Goal: Task Accomplishment & Management: Manage account settings

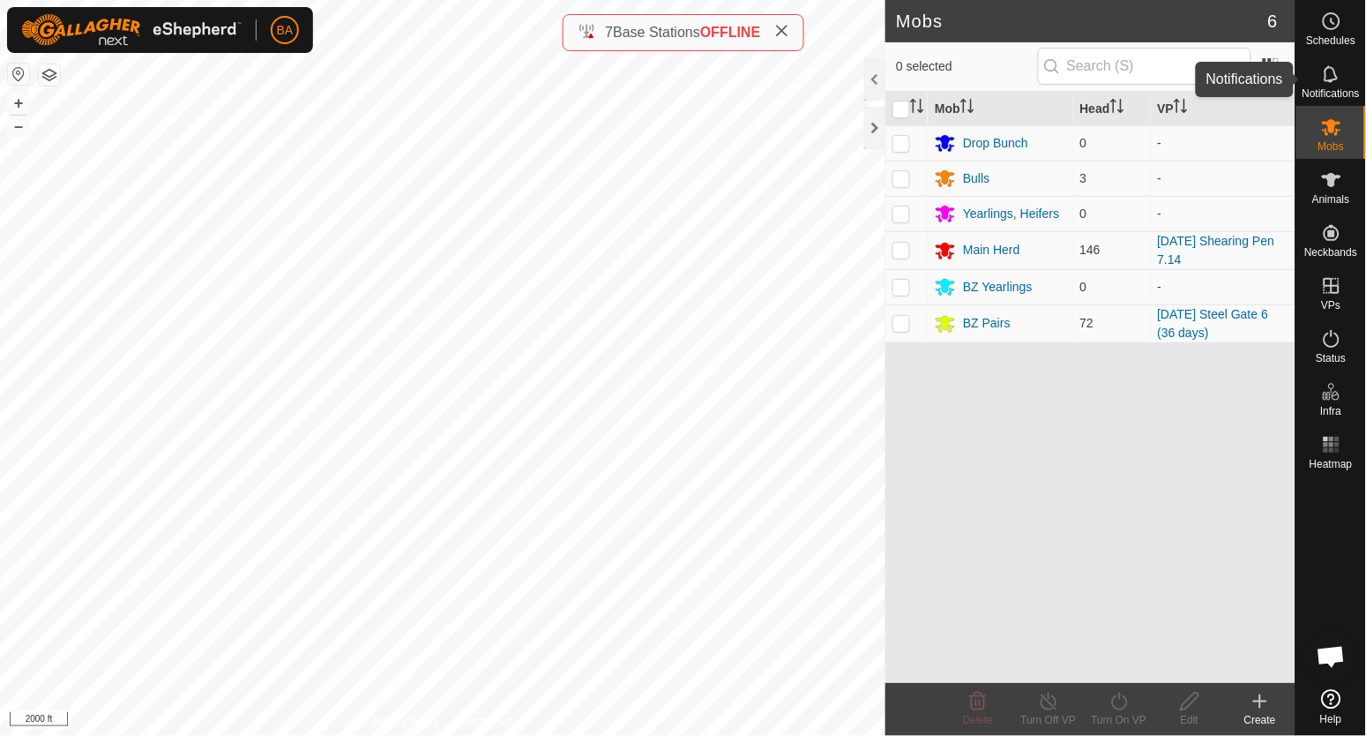
click at [1328, 76] on icon at bounding box center [1331, 74] width 21 height 21
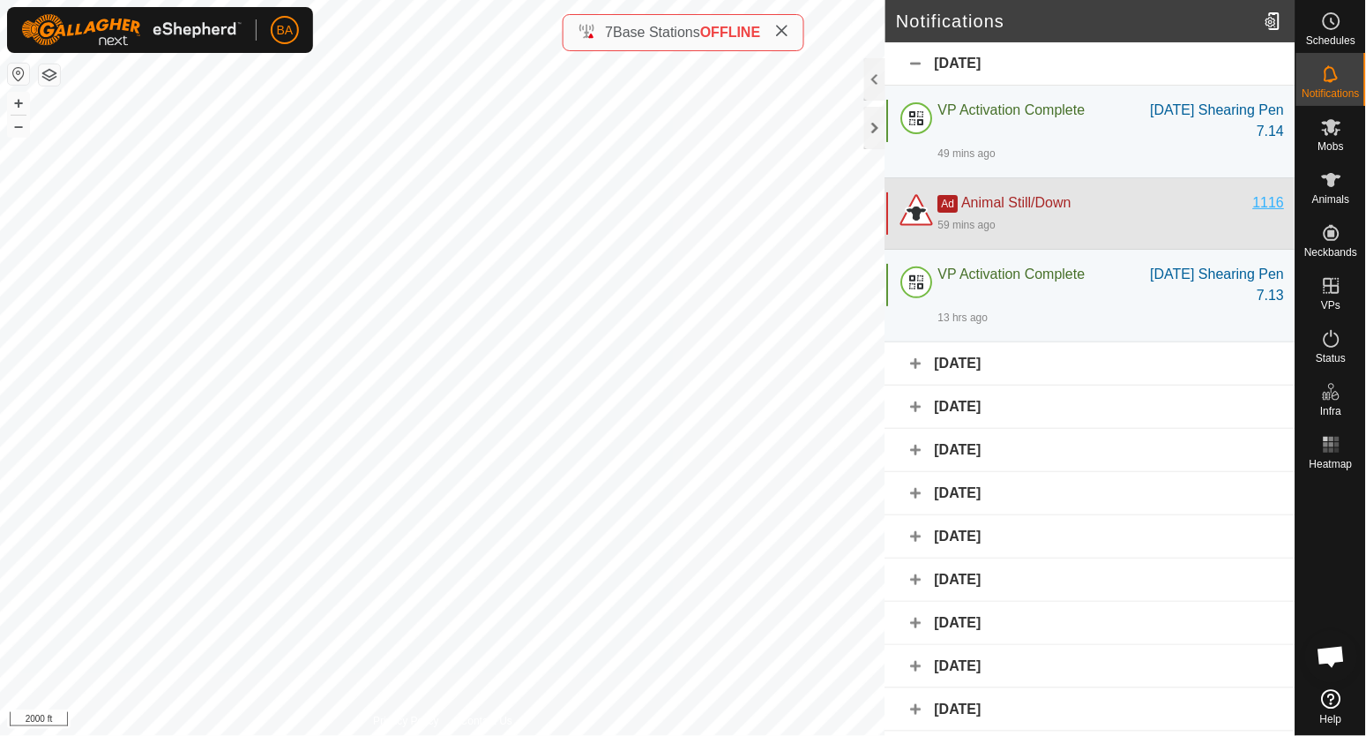
click at [1253, 202] on div "1116" at bounding box center [1269, 202] width 32 height 21
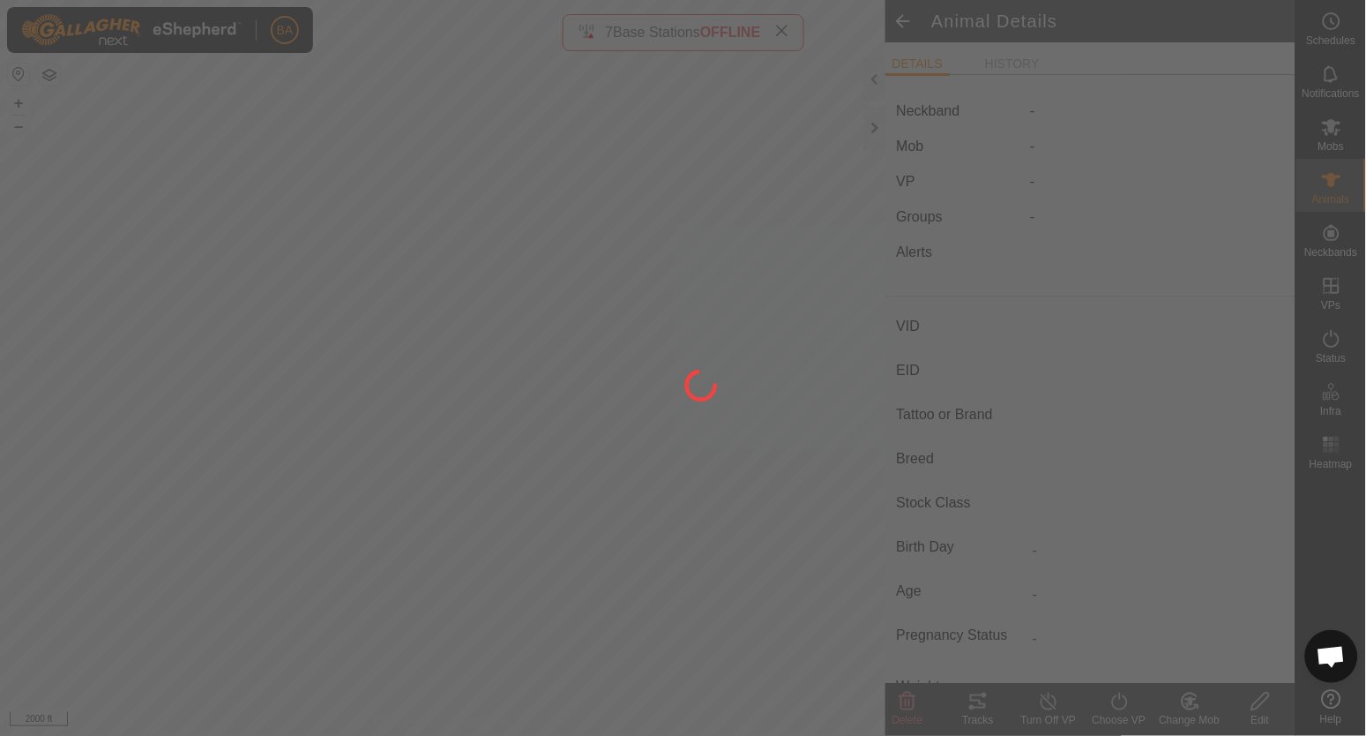
type input "1116"
type input "-"
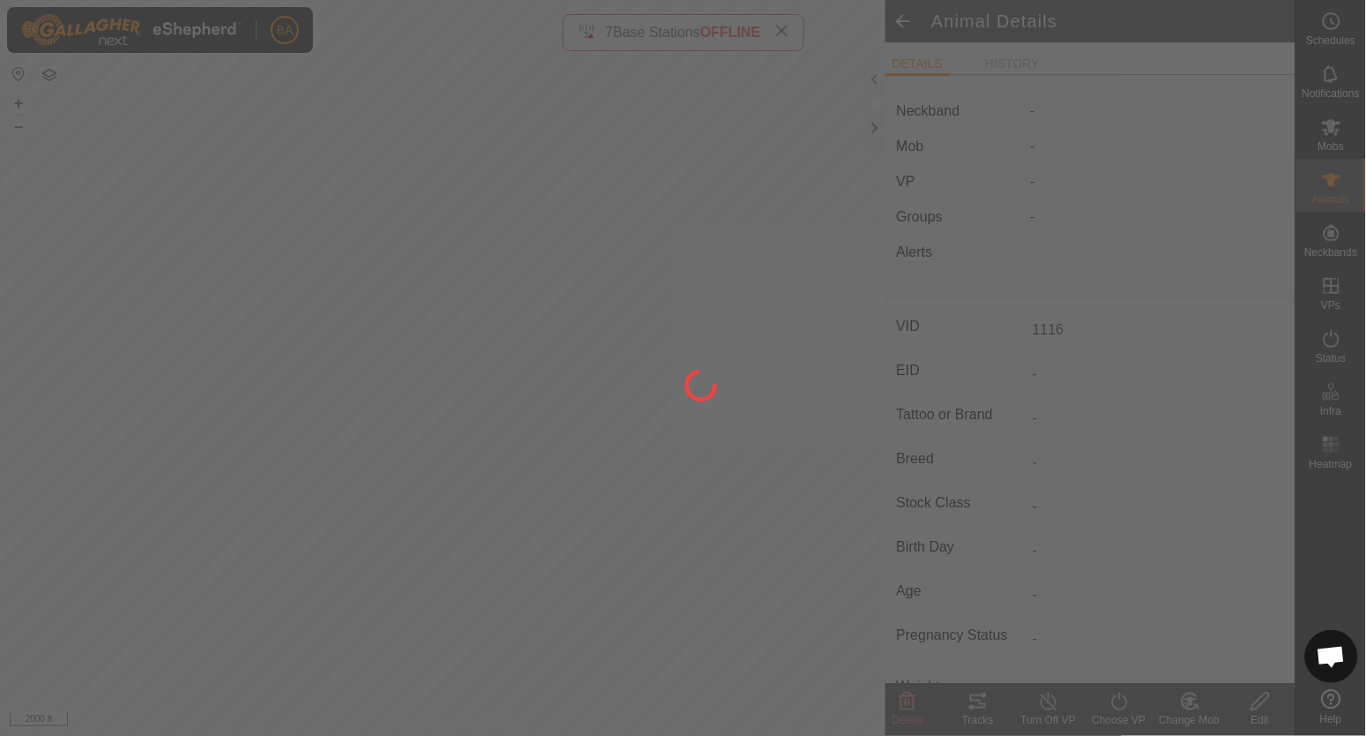
type input "-"
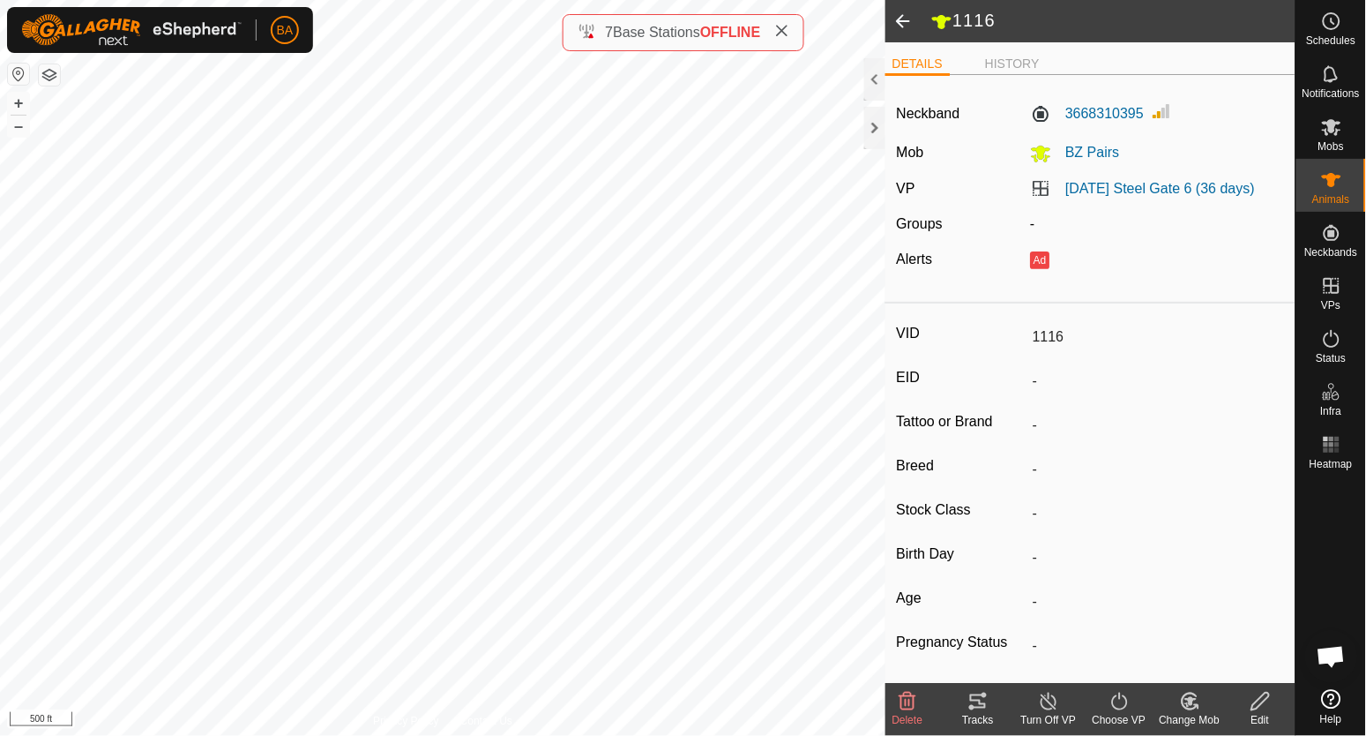
click at [1266, 706] on icon at bounding box center [1261, 701] width 22 height 21
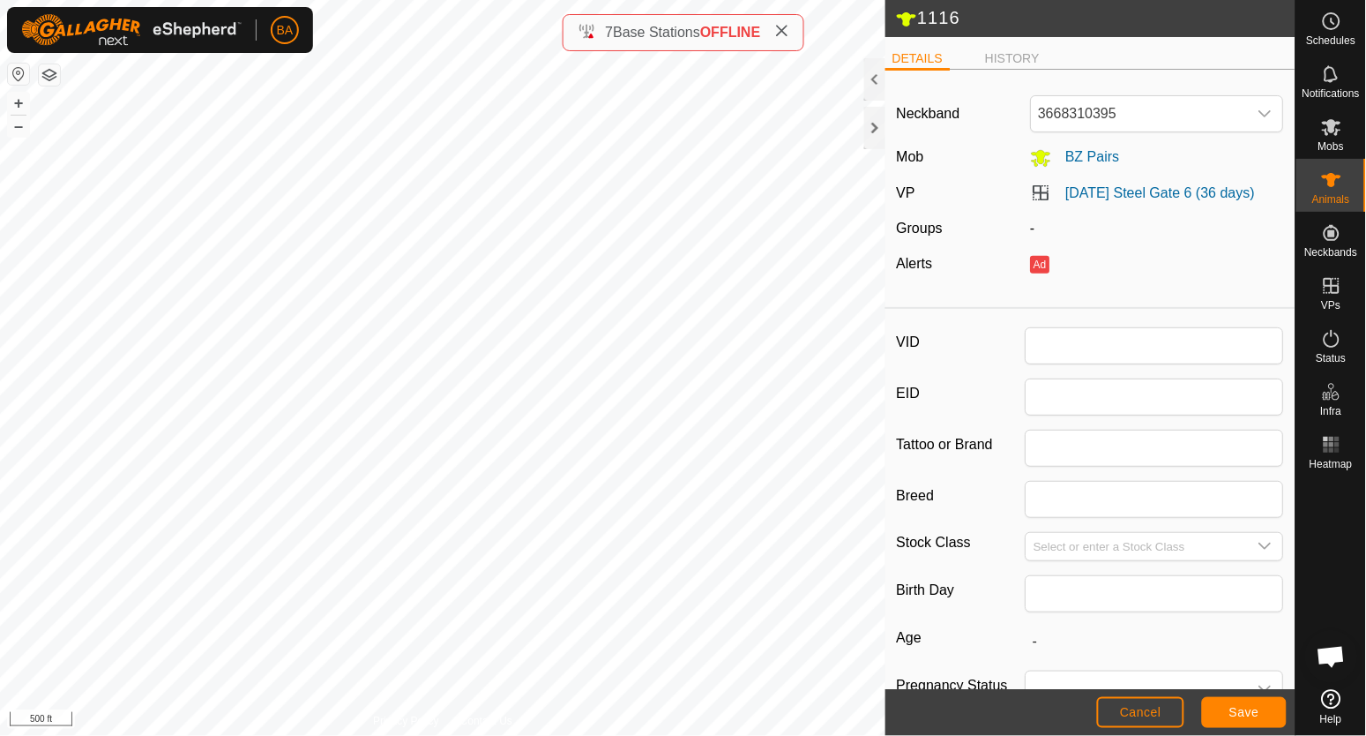
type input "1116"
click at [1125, 121] on span "3668310395" at bounding box center [1140, 113] width 216 height 35
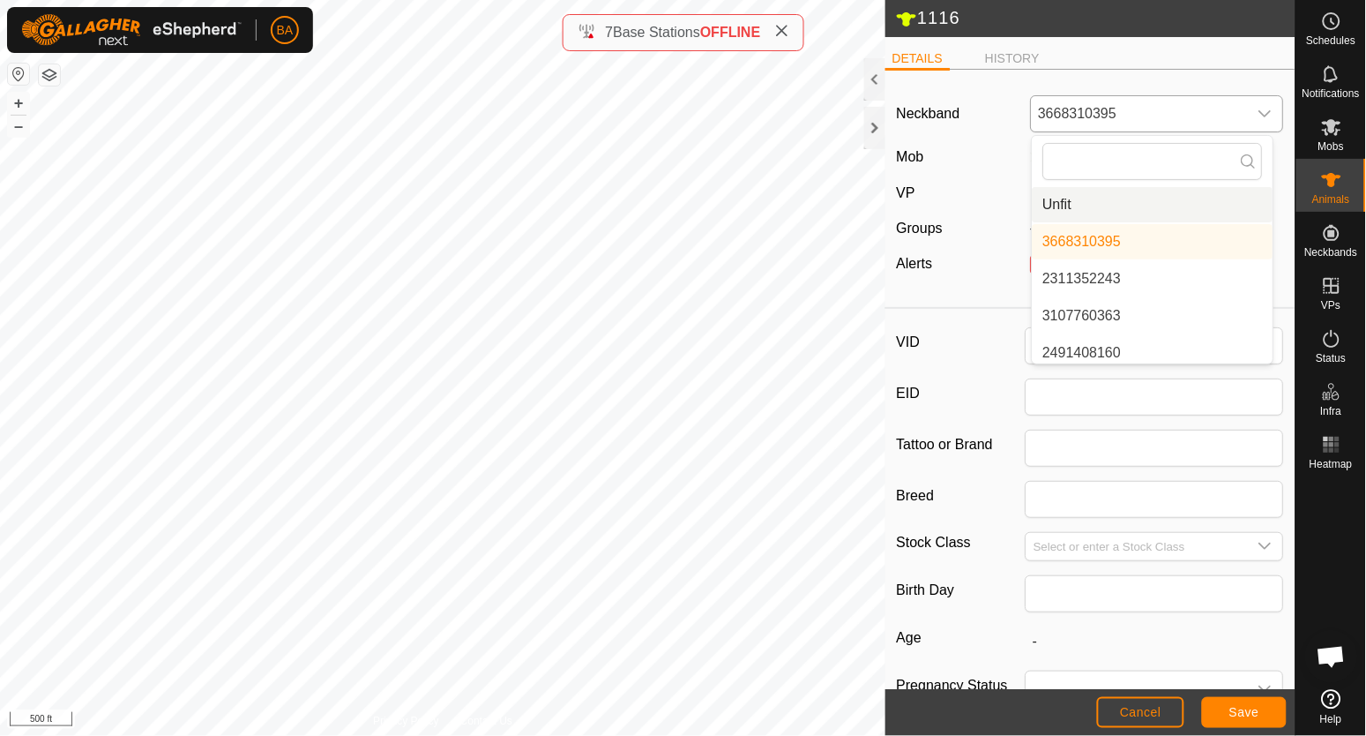
click at [1102, 203] on li "Unfit" at bounding box center [1153, 204] width 241 height 35
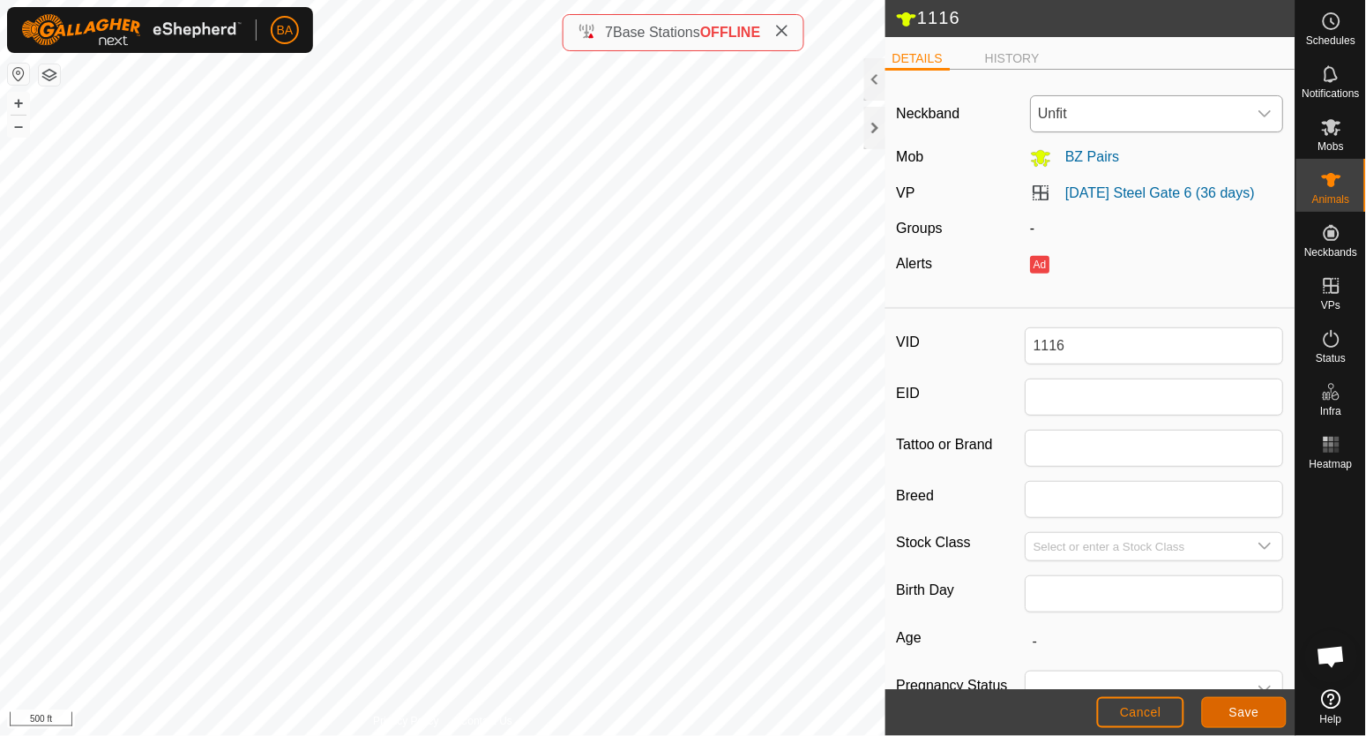
click at [1253, 714] on span "Save" at bounding box center [1244, 712] width 30 height 14
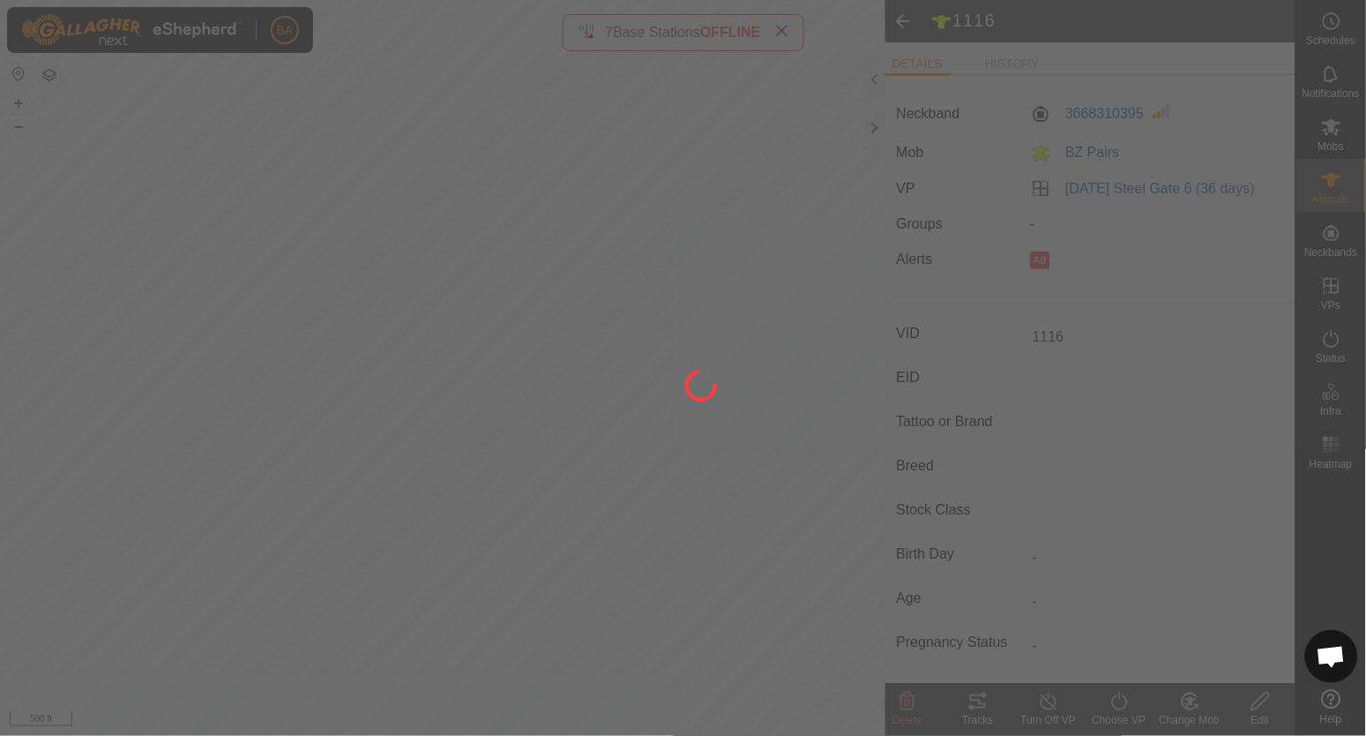
type input "-"
type input "0 kg"
type input "-"
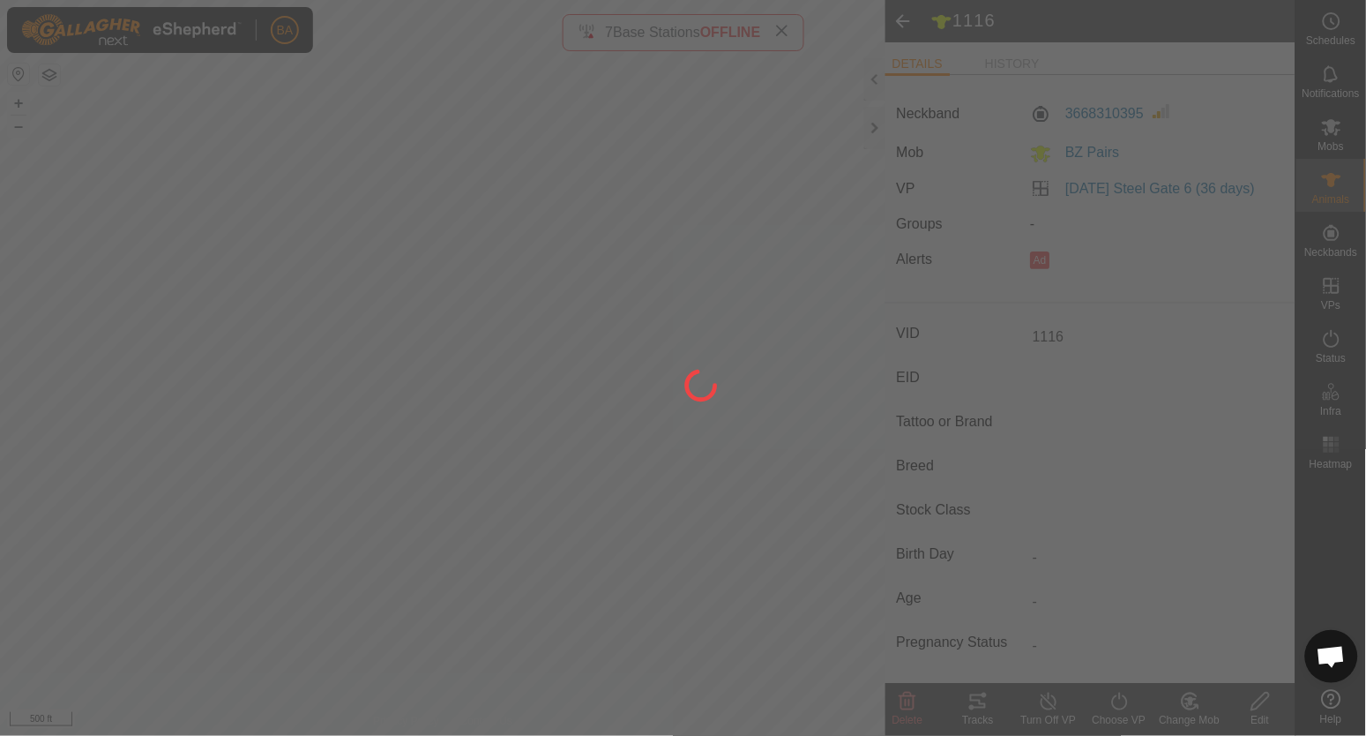
type input "-"
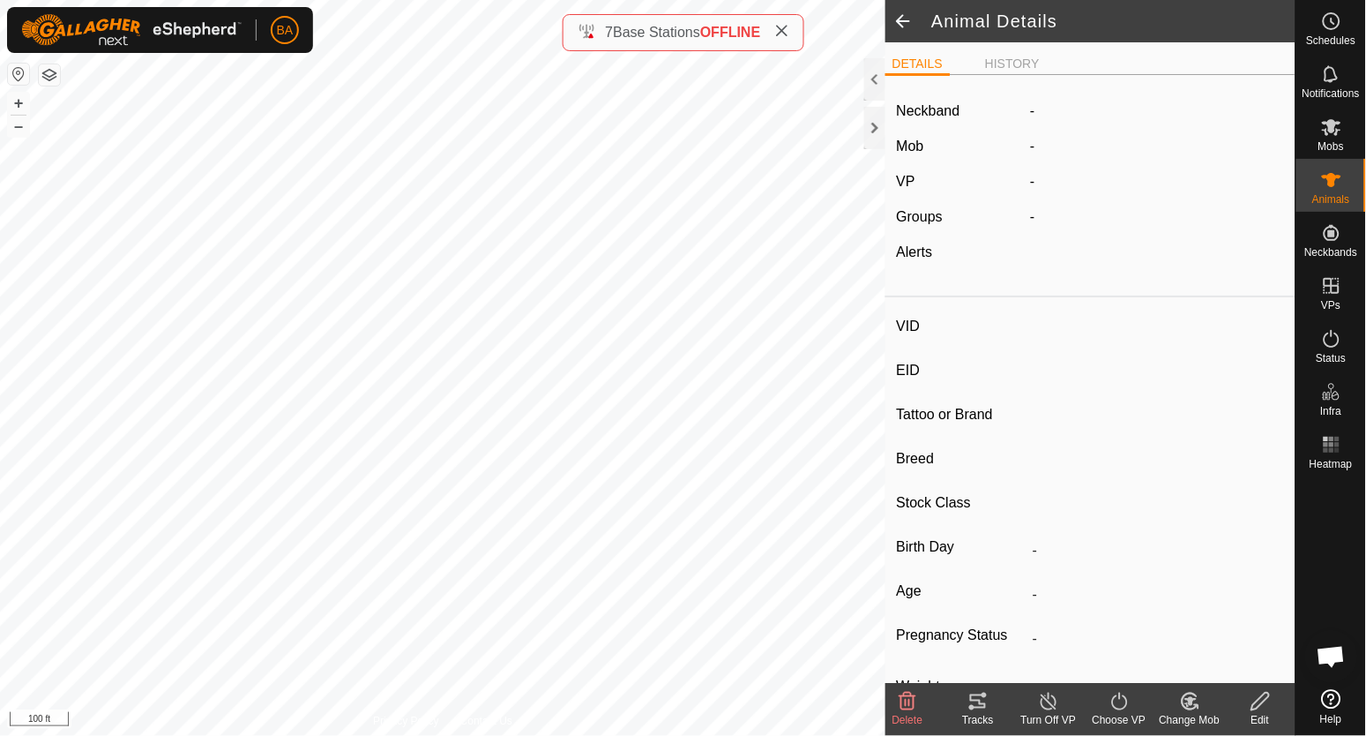
type input "0147"
type input "-"
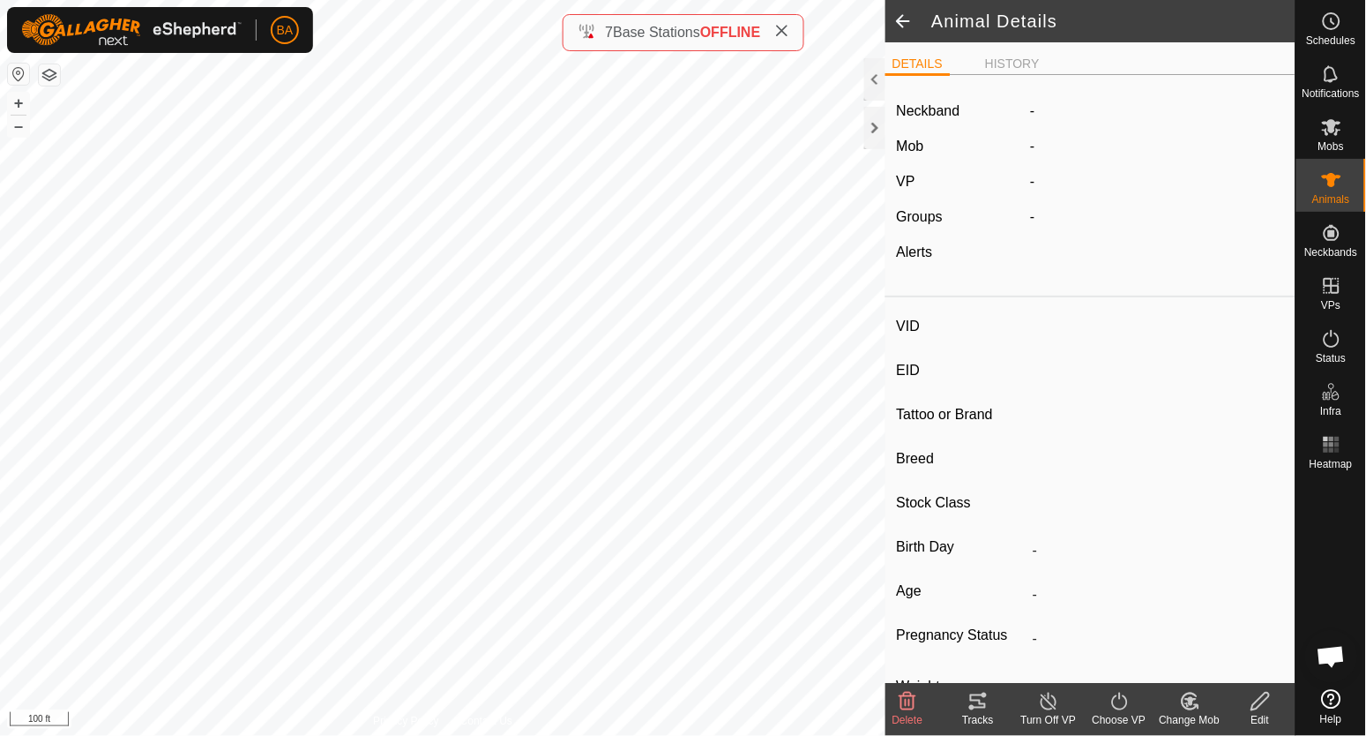
type input "-"
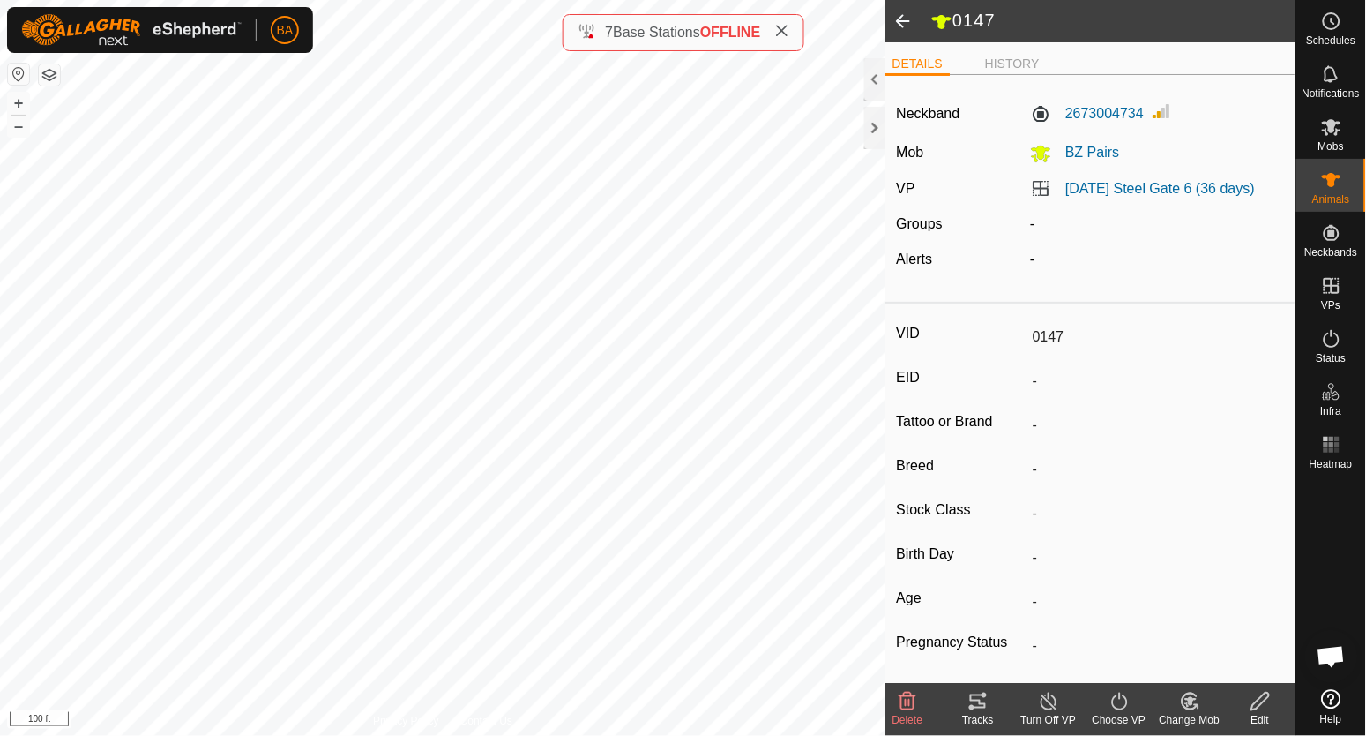
click at [983, 715] on div "Tracks" at bounding box center [978, 720] width 71 height 16
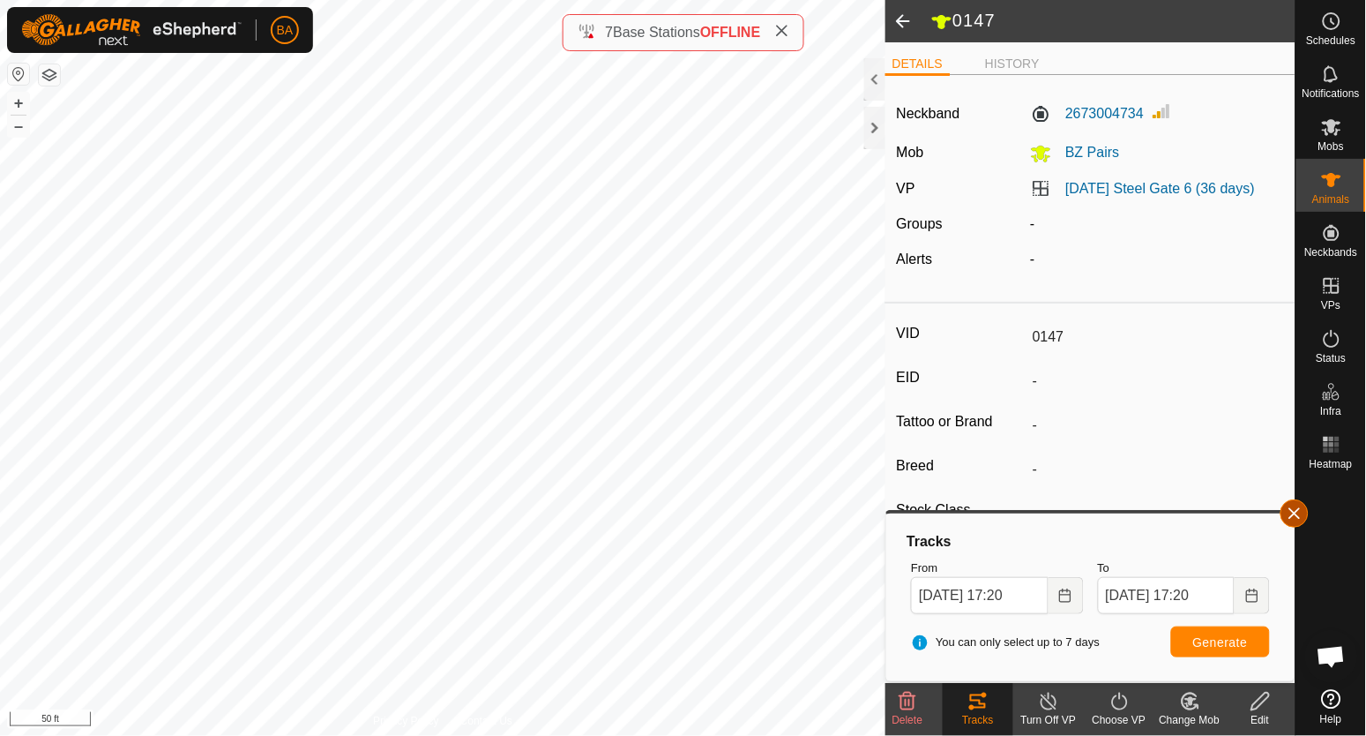
click at [1289, 512] on button "button" at bounding box center [1295, 513] width 28 height 28
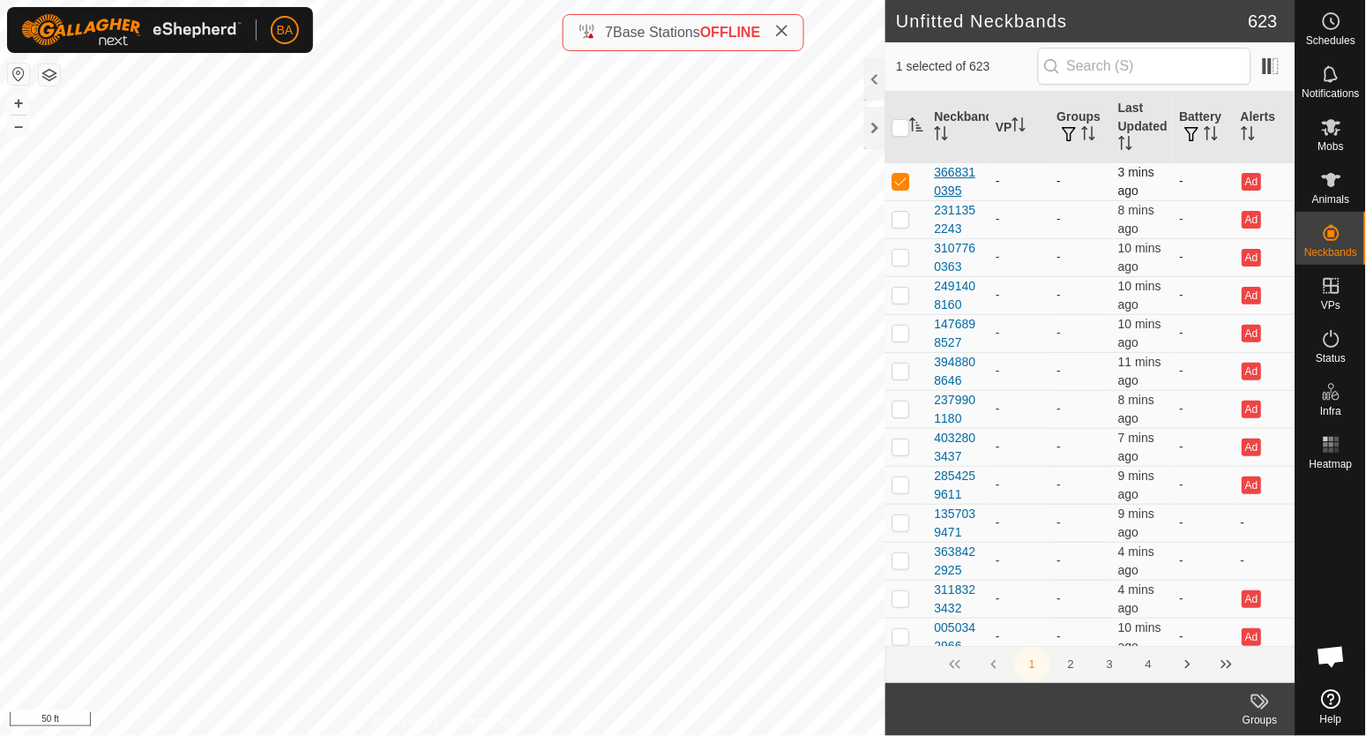
drag, startPoint x: 933, startPoint y: 169, endPoint x: 963, endPoint y: 189, distance: 35.7
click at [963, 189] on td "3668310395" at bounding box center [958, 181] width 61 height 38
copy div "3668310395"
click at [1327, 85] on es-notification-svg-icon at bounding box center [1332, 74] width 32 height 28
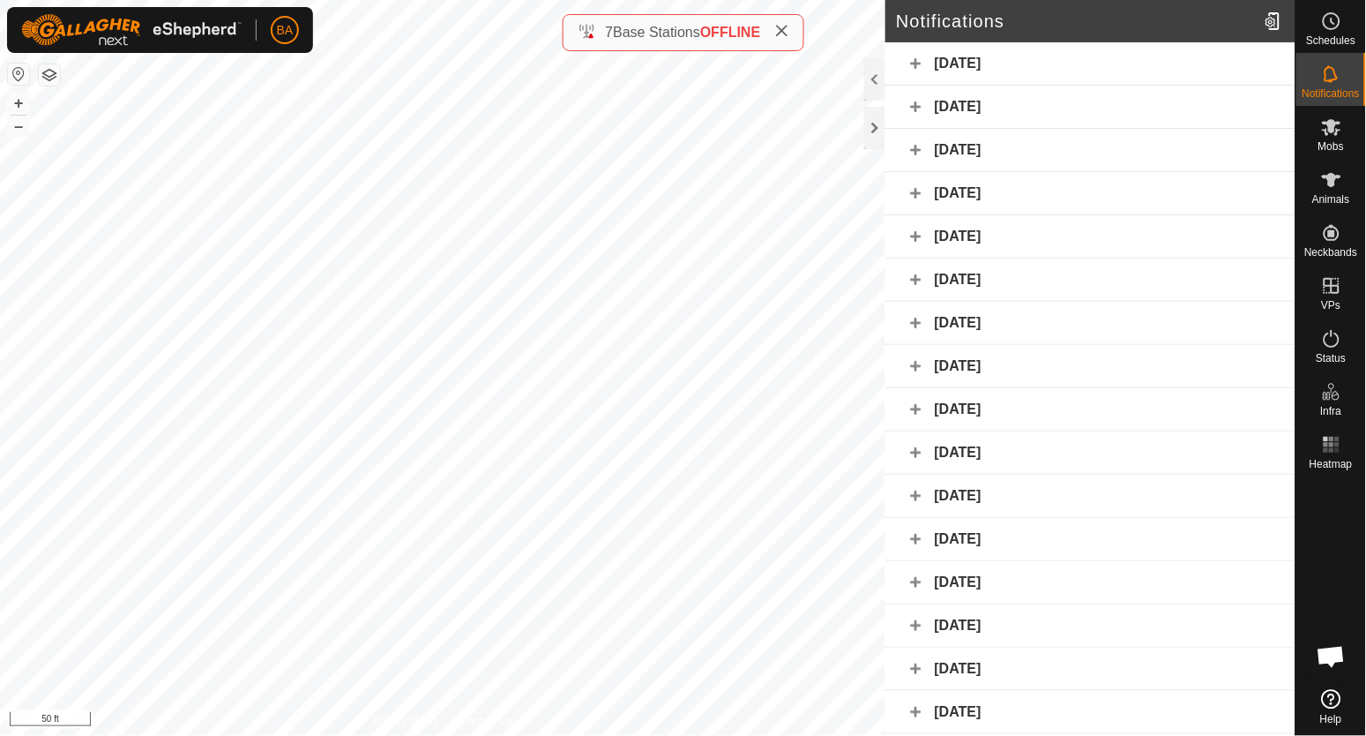
click at [1061, 63] on div "[DATE]" at bounding box center [1091, 63] width 410 height 43
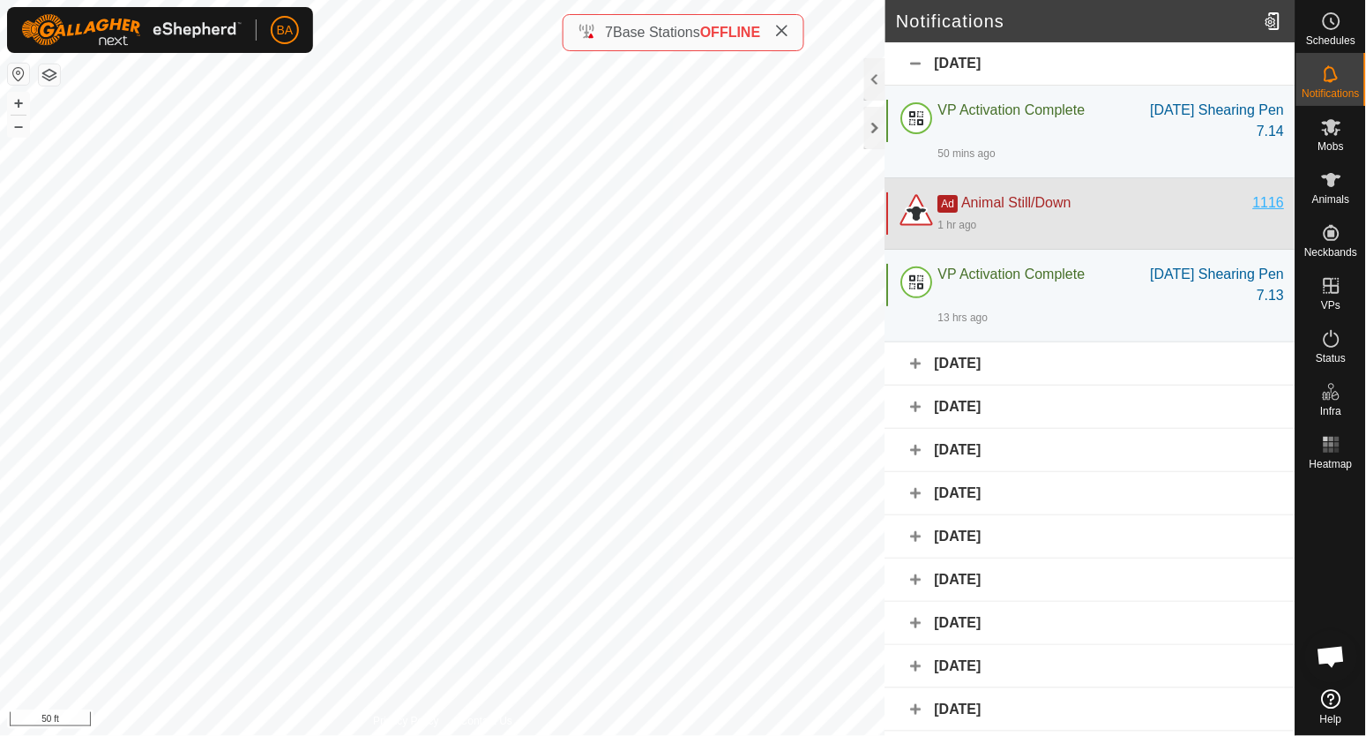
click at [1256, 199] on div "1116" at bounding box center [1269, 202] width 32 height 21
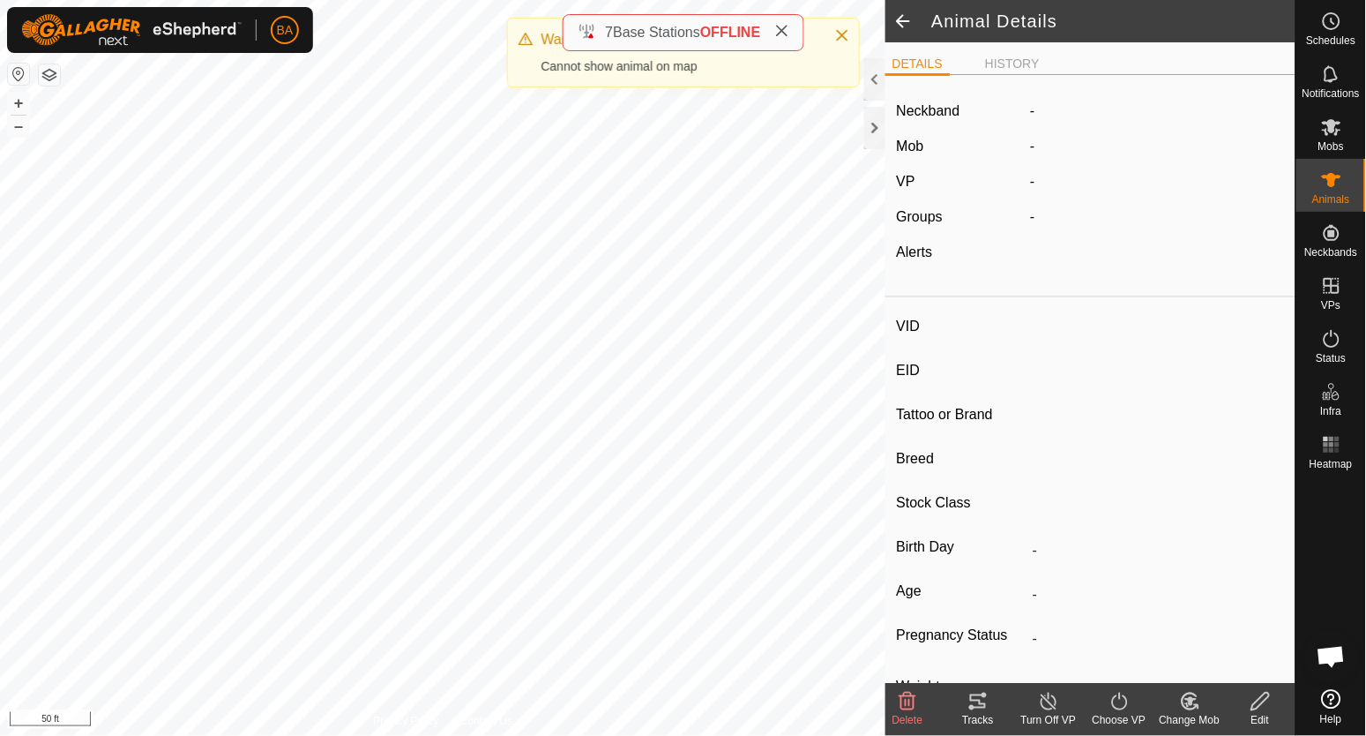
type input "1116"
type input "-"
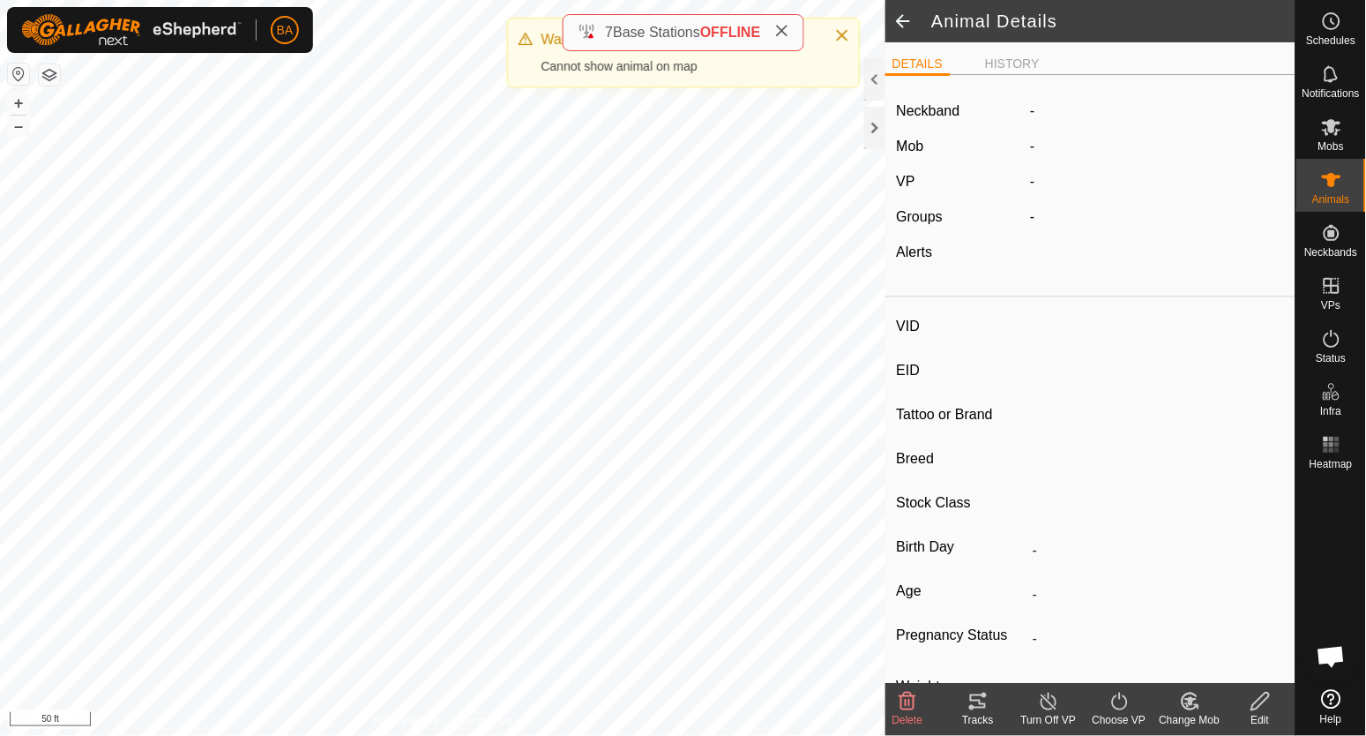
type input "0 kg"
type input "-"
click at [1274, 713] on div "Edit" at bounding box center [1260, 720] width 71 height 16
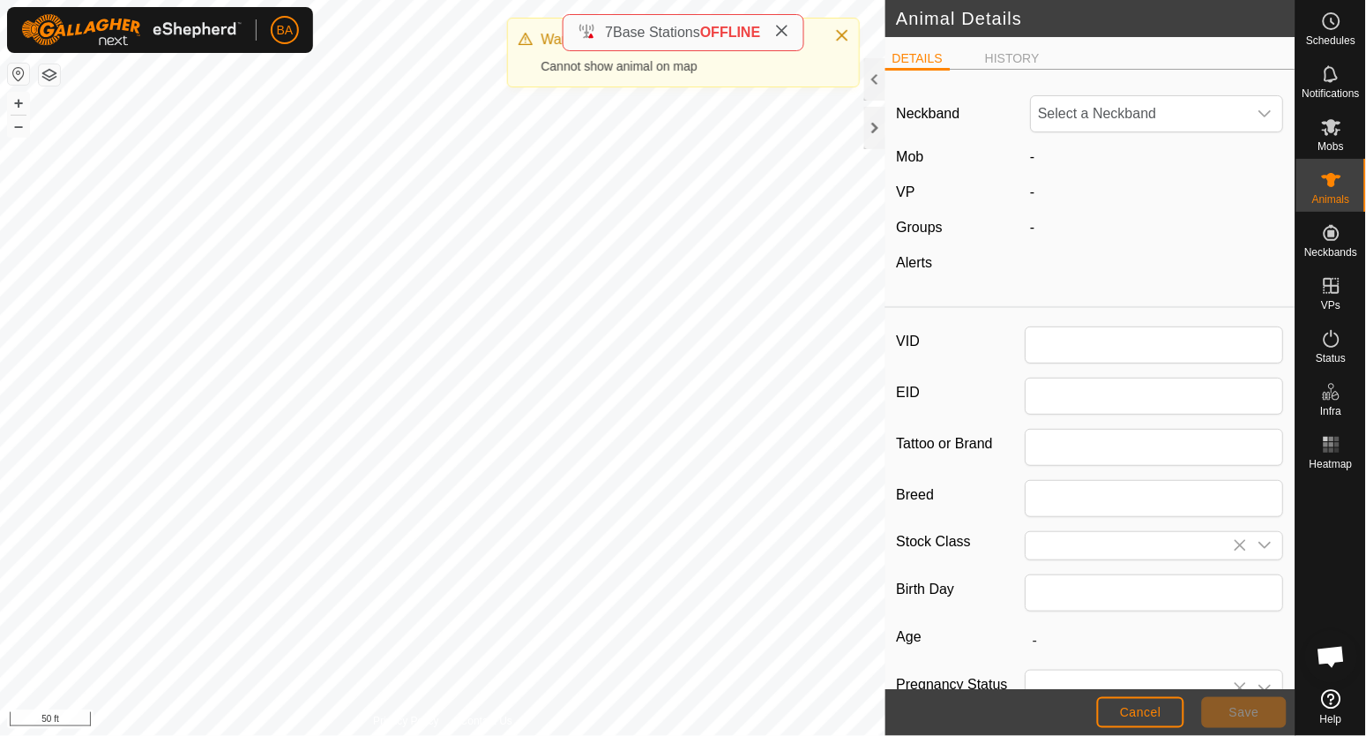
type input "1116"
type input "0"
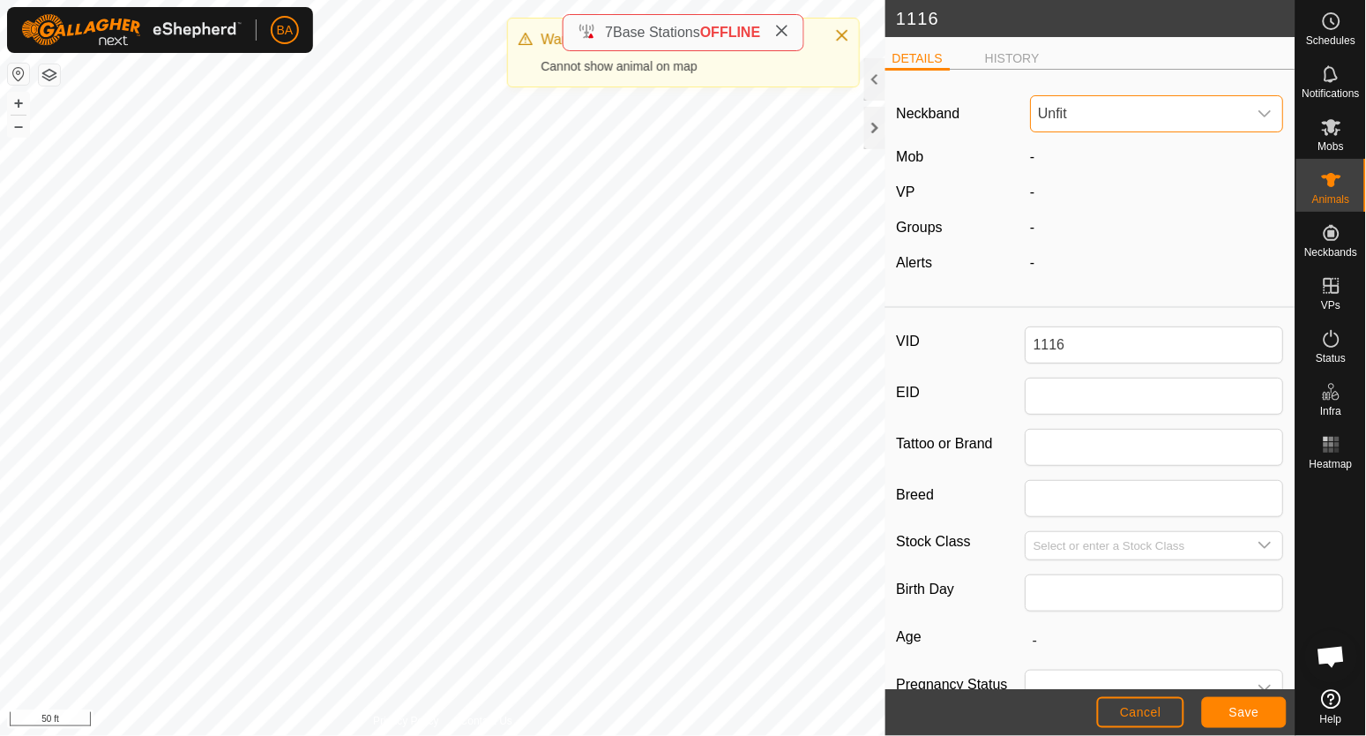
click at [1130, 116] on span "Unfit" at bounding box center [1140, 113] width 216 height 35
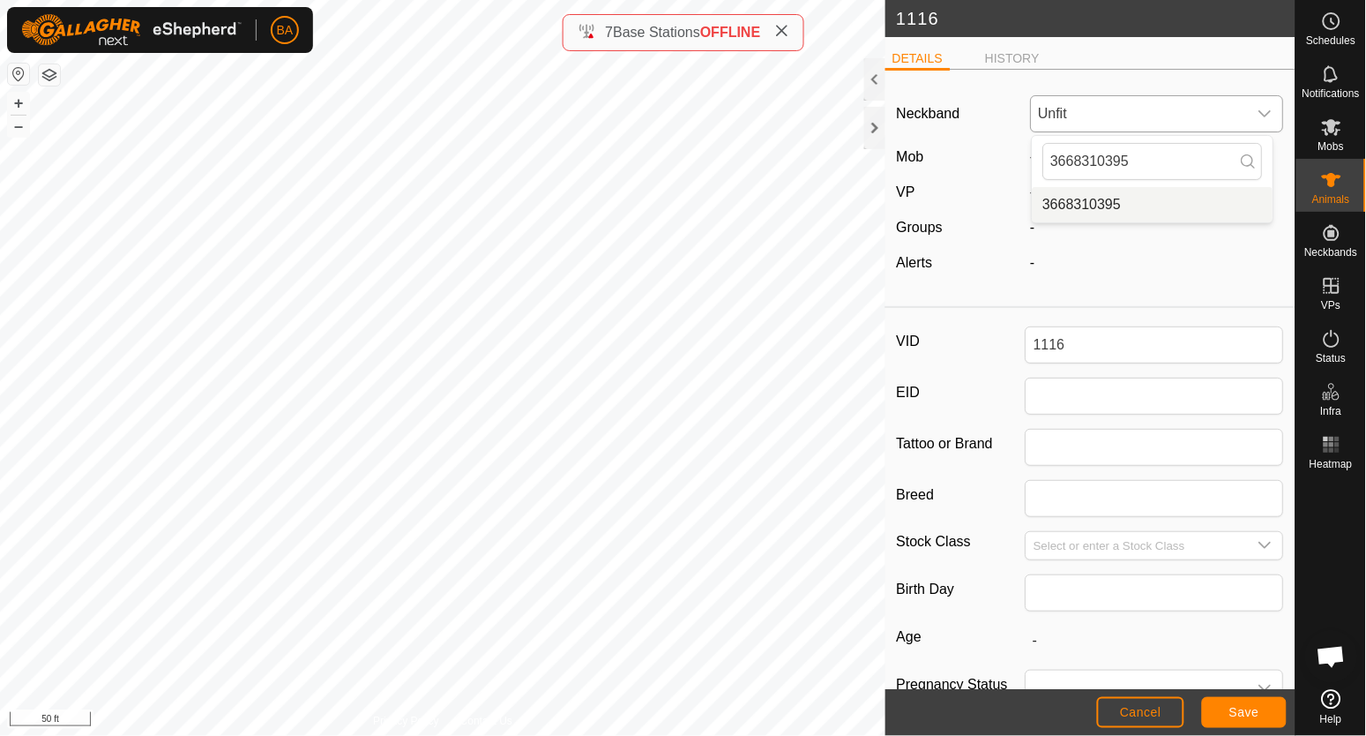
type input "3668310395"
click at [1140, 197] on li "3668310395" at bounding box center [1153, 204] width 241 height 35
click at [1253, 715] on span "Save" at bounding box center [1244, 712] width 30 height 14
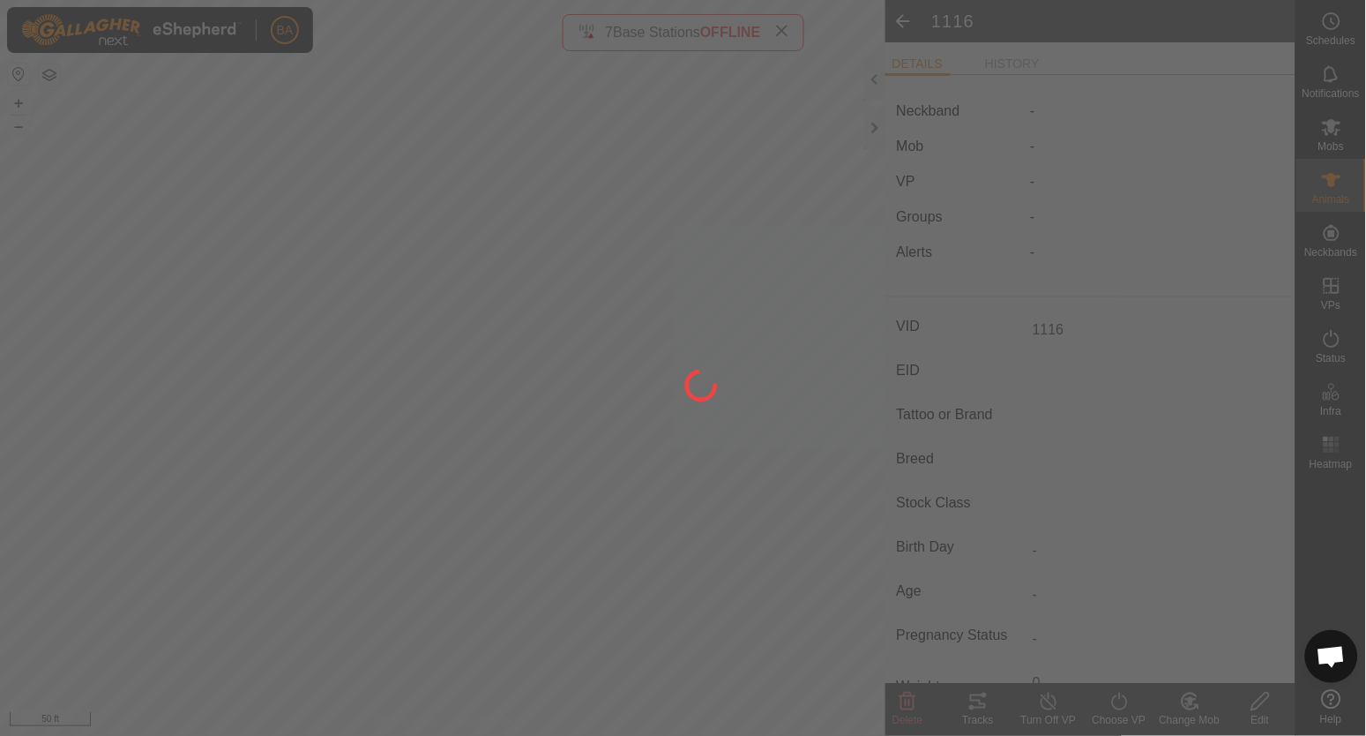
type input "-"
type input "0 kg"
type input "-"
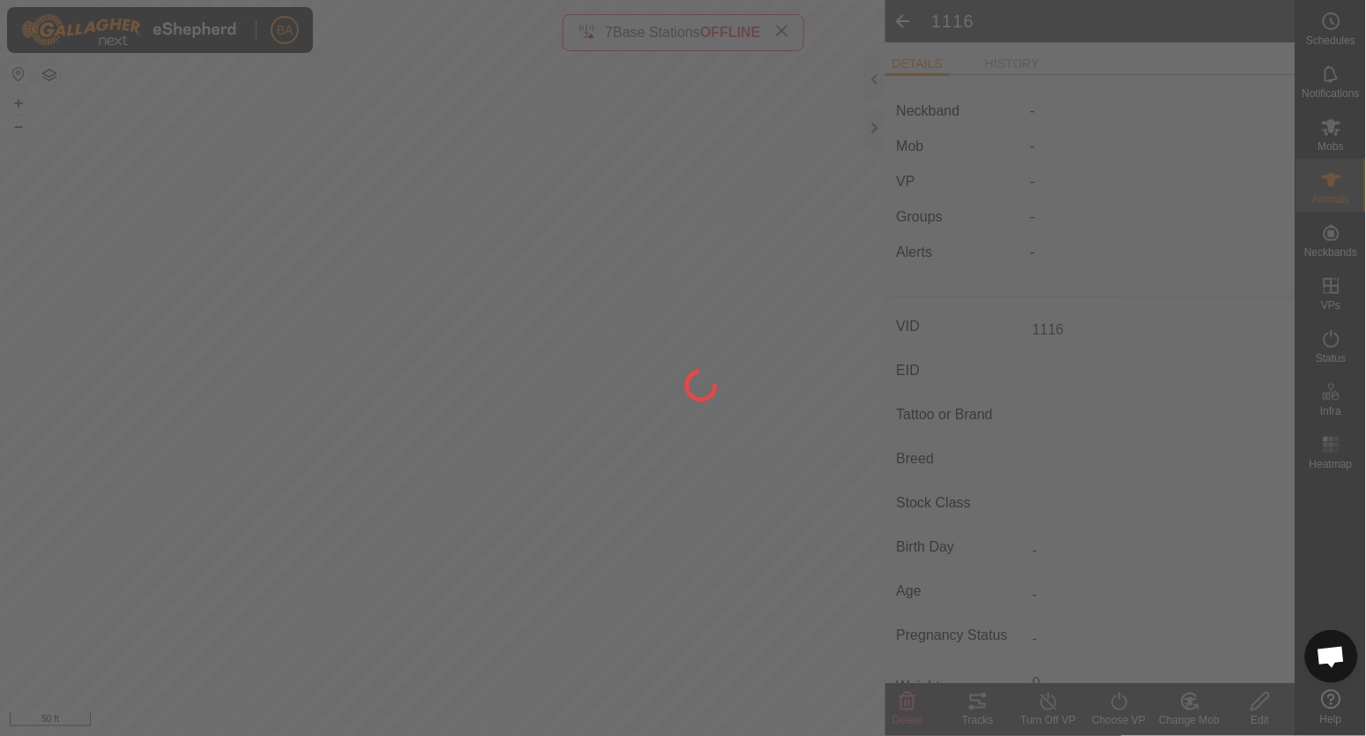
type input "-"
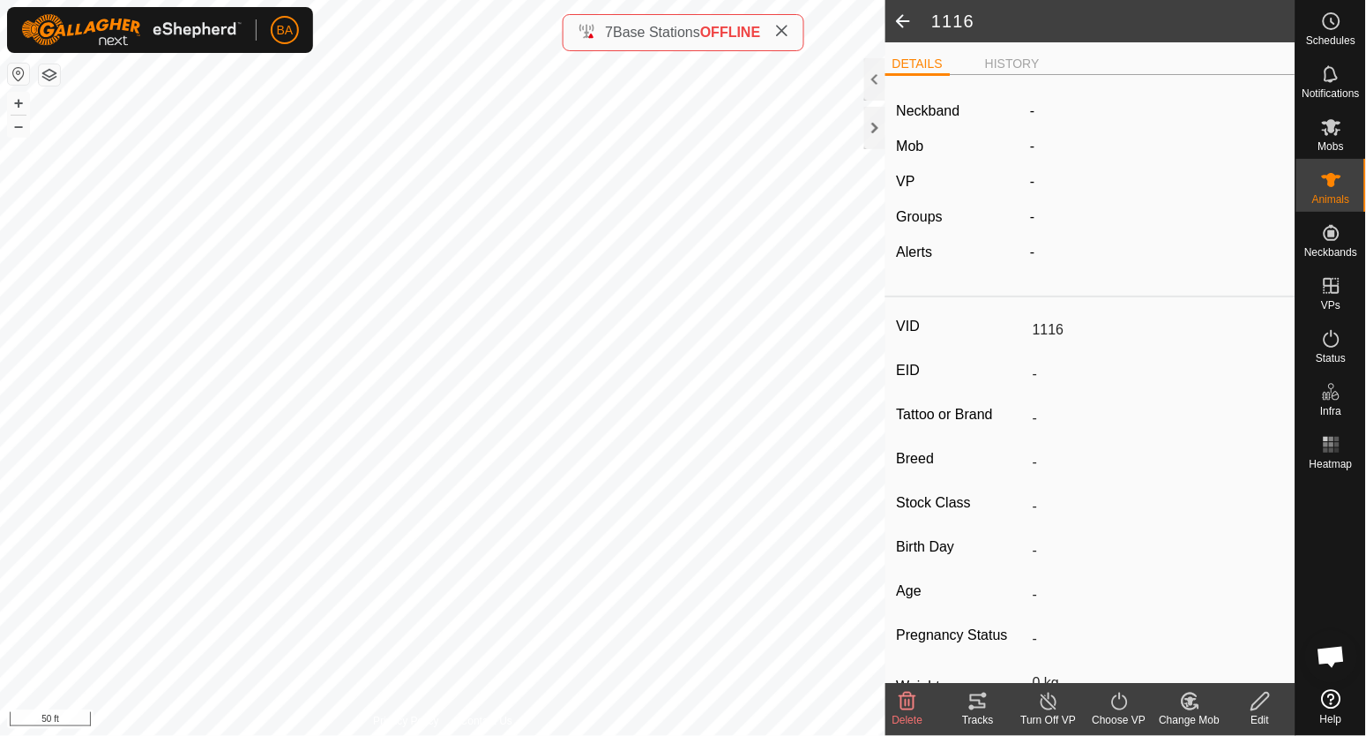
click at [982, 708] on icon at bounding box center [978, 701] width 16 height 14
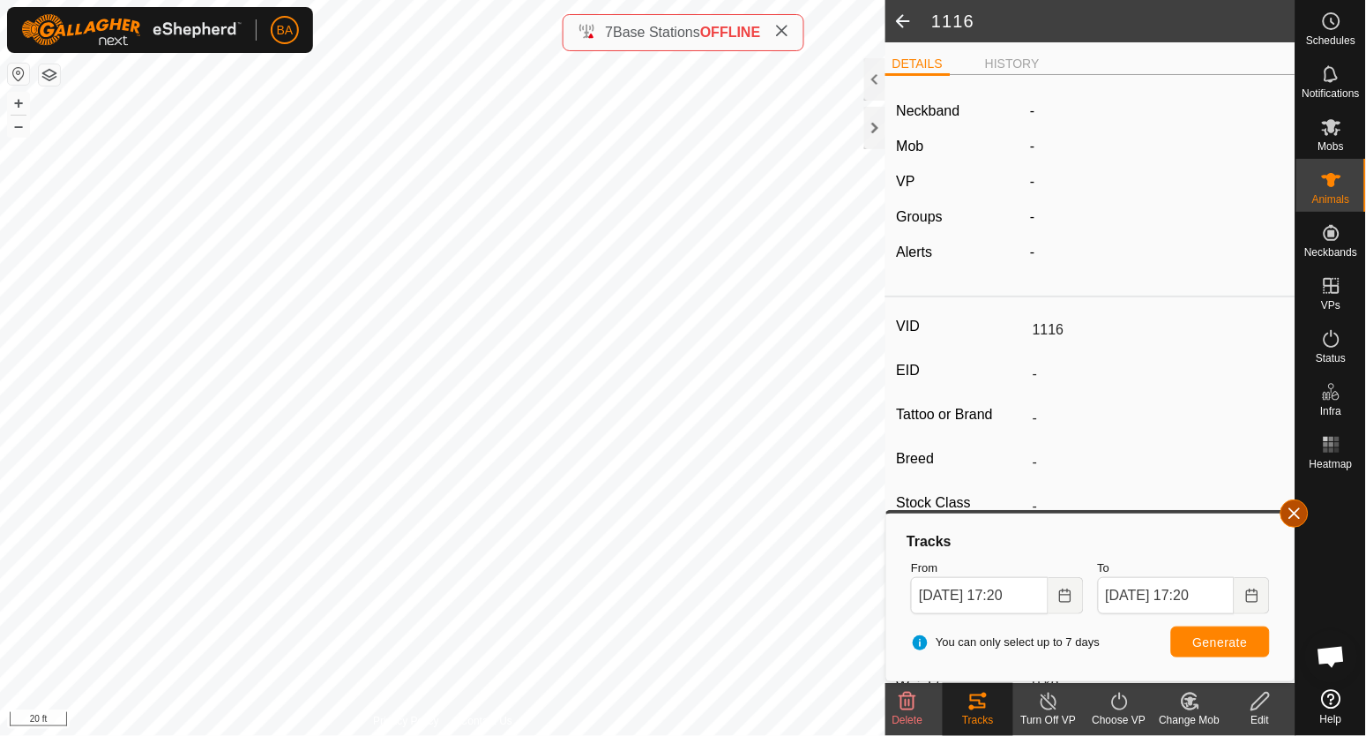
click at [1286, 514] on button "button" at bounding box center [1295, 513] width 28 height 28
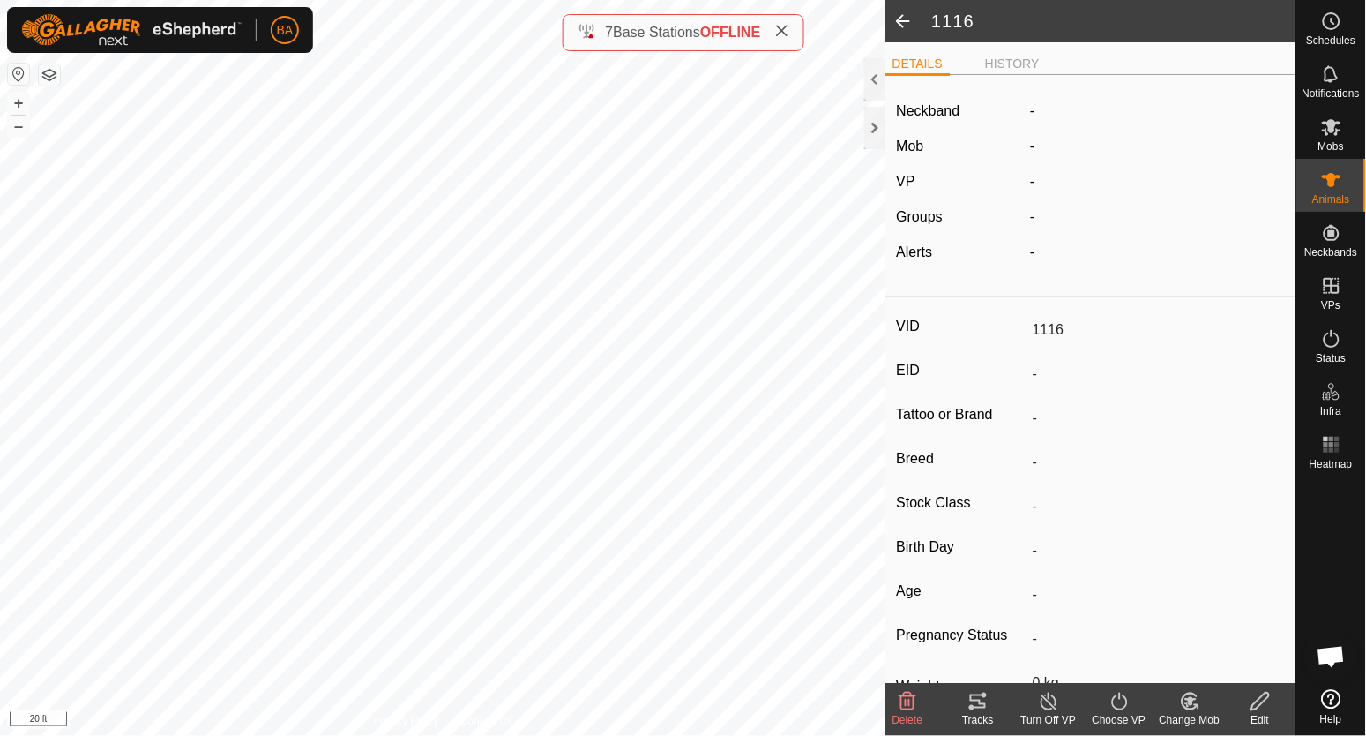
click at [1253, 705] on icon at bounding box center [1261, 701] width 18 height 18
type input "0"
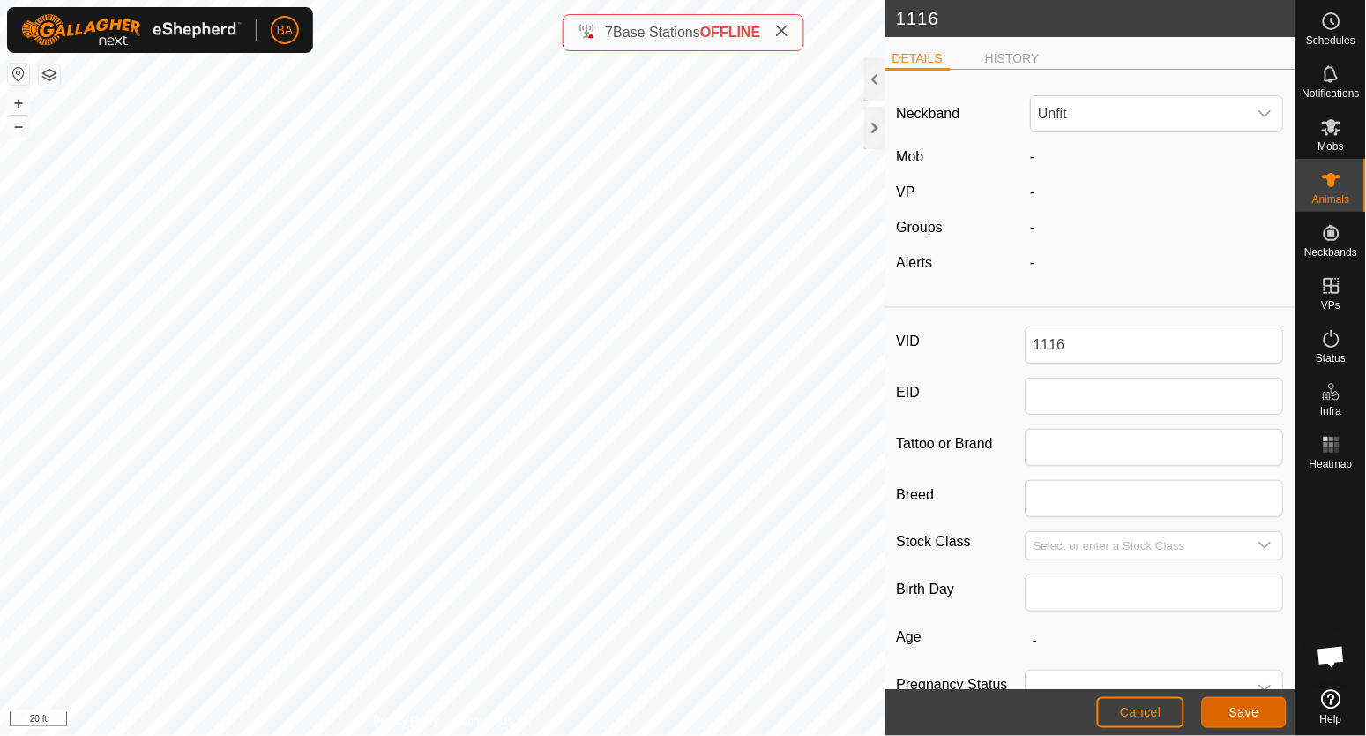
click at [1243, 714] on span "Save" at bounding box center [1244, 712] width 30 height 14
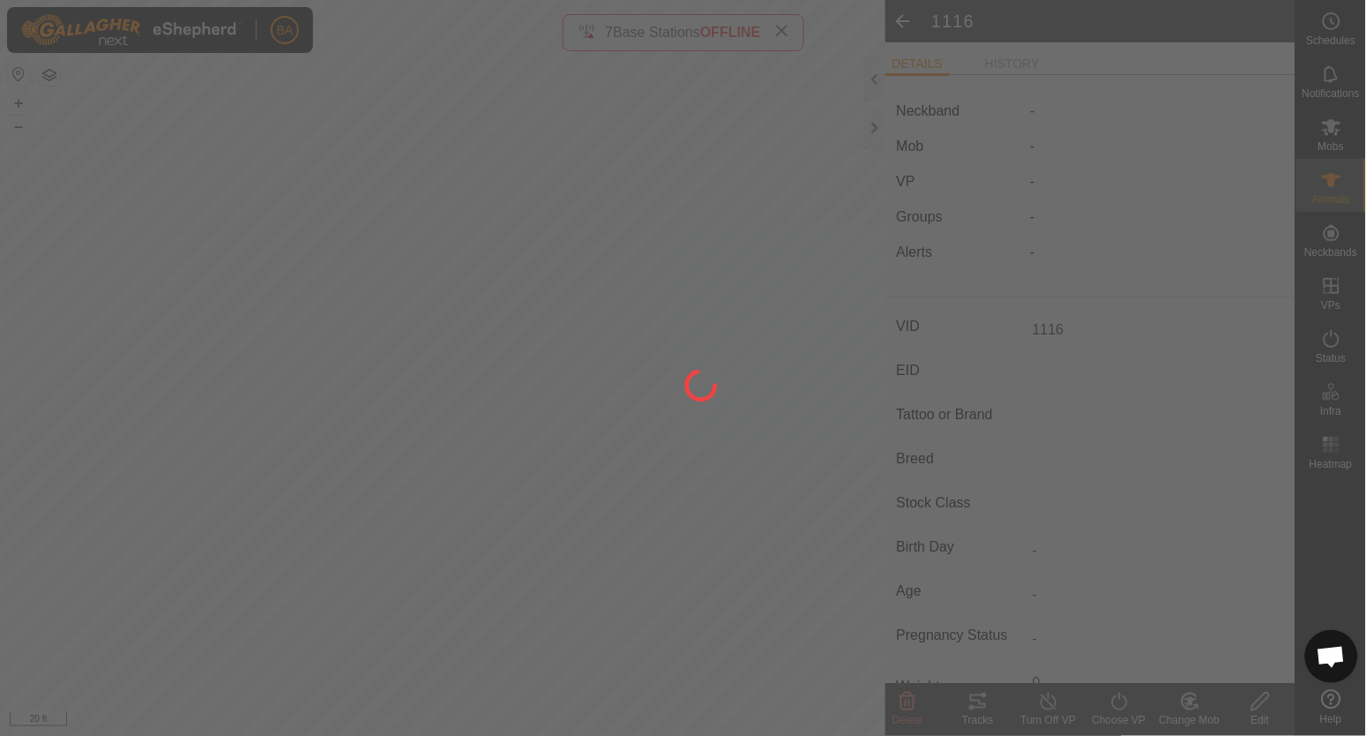
type input "-"
type input "0 kg"
type input "-"
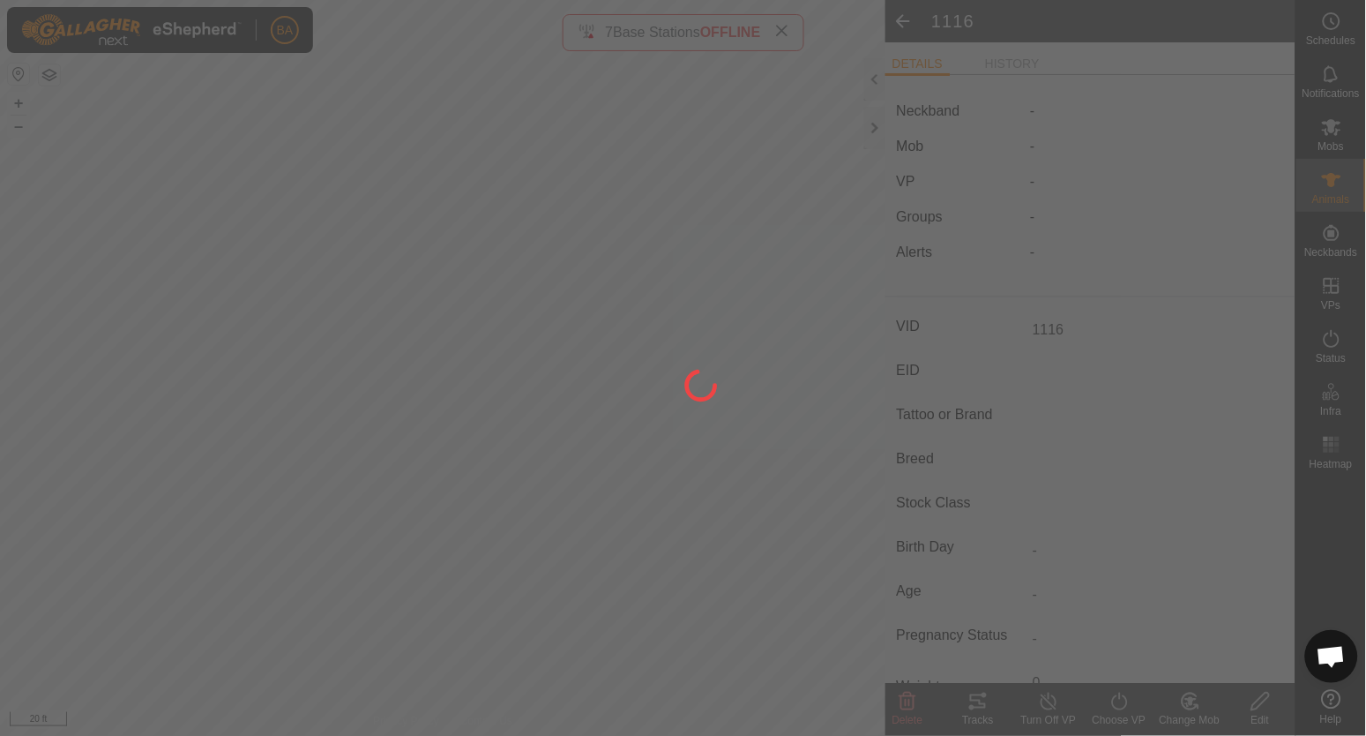
type input "-"
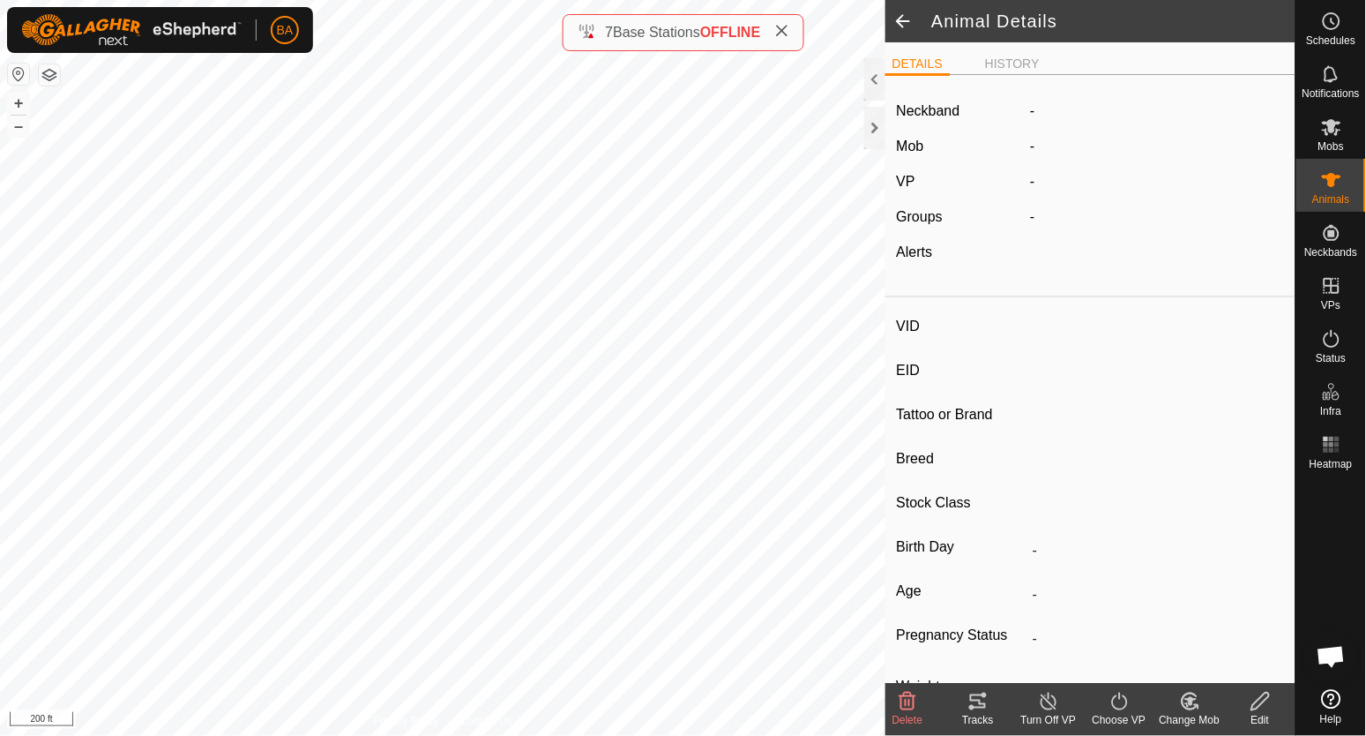
type input "0147"
type input "-"
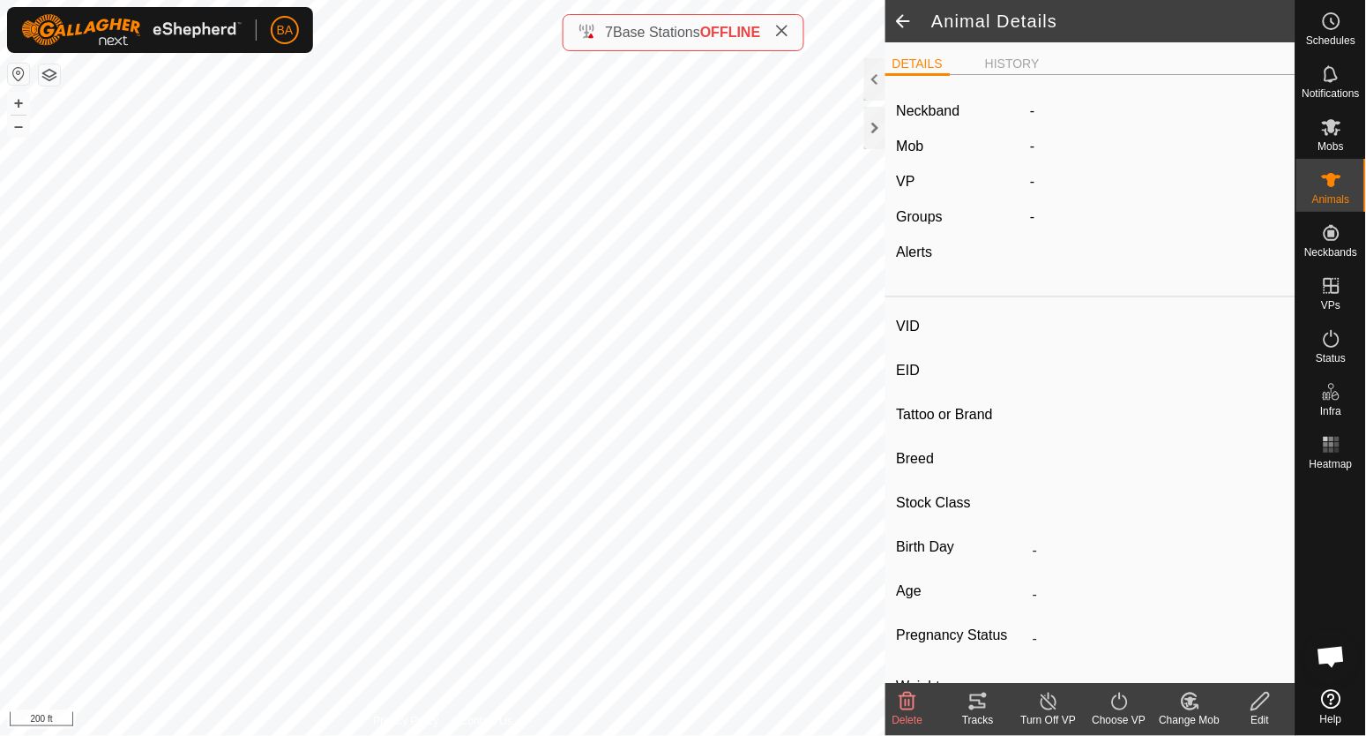
type input "-"
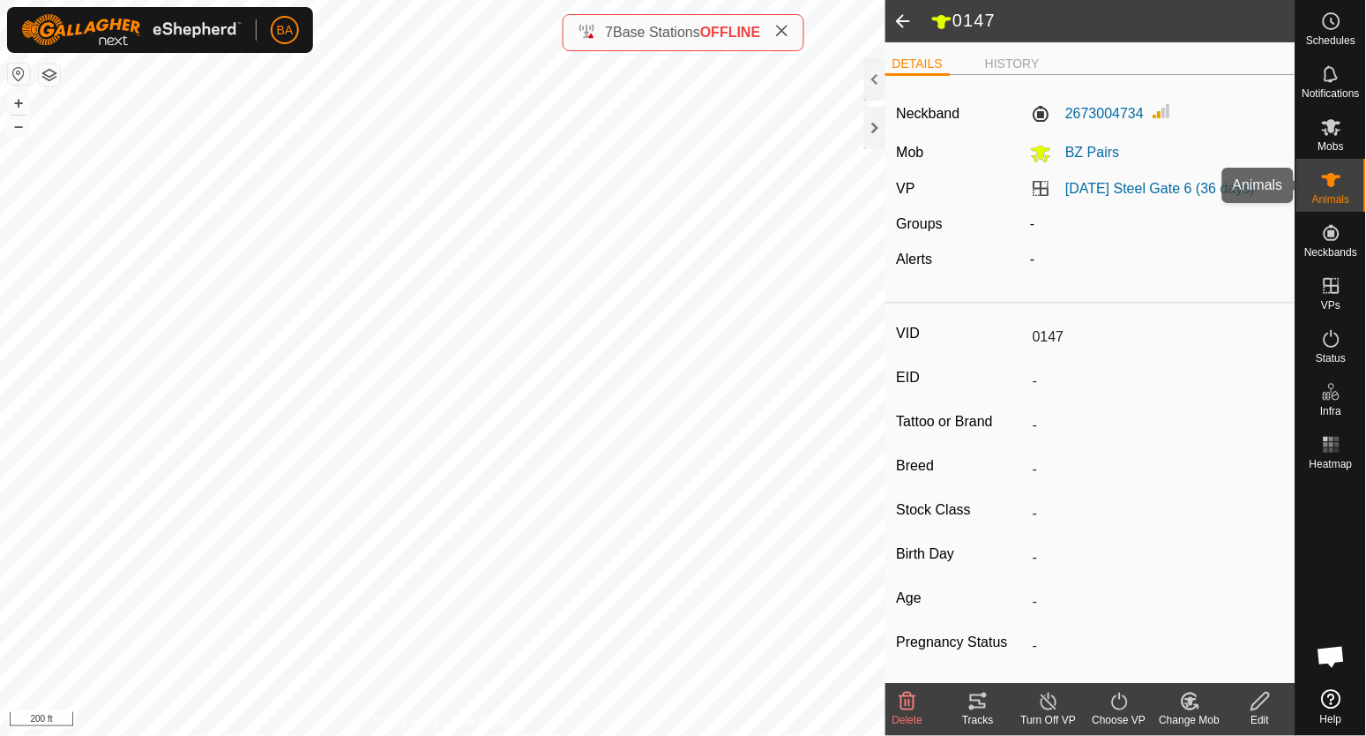
click at [1348, 176] on es-animals-svg-icon at bounding box center [1332, 180] width 32 height 28
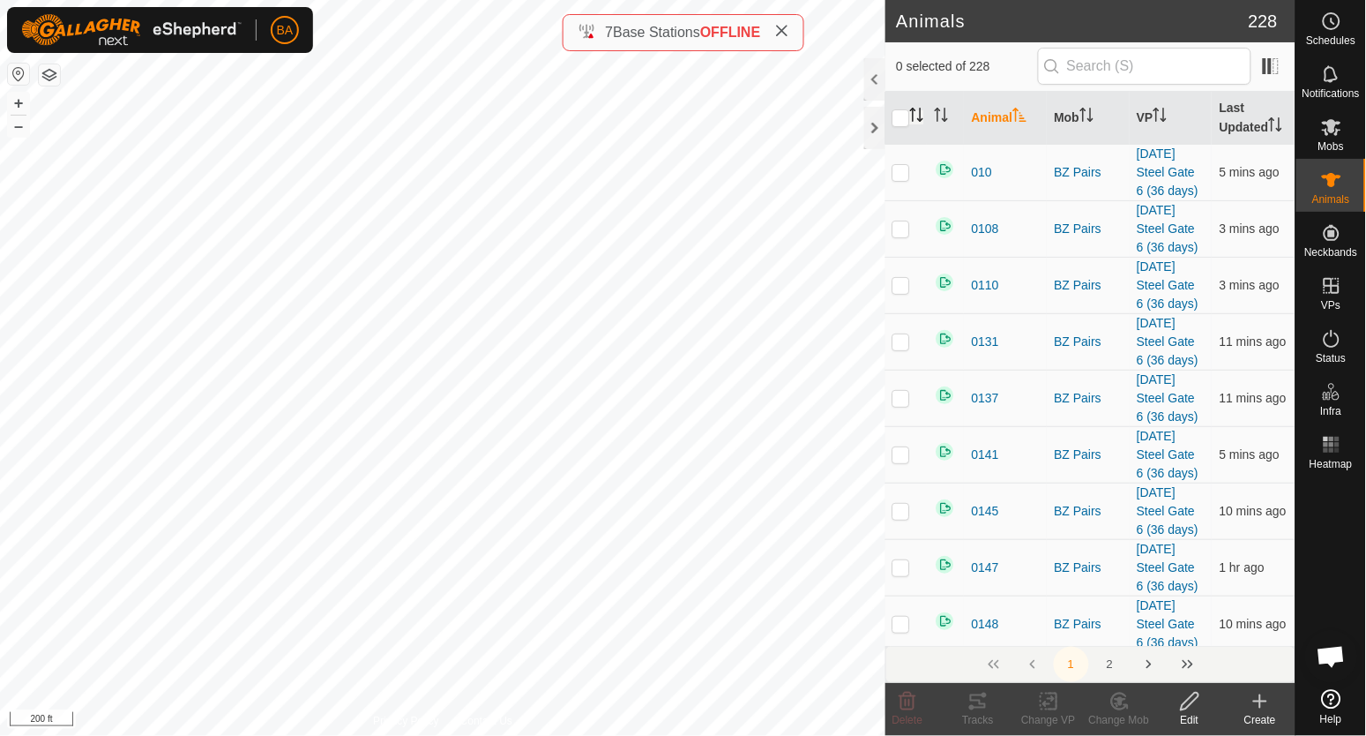
click at [917, 116] on icon "Activate to sort" at bounding box center [917, 115] width 14 height 14
checkbox input "true"
checkbox input "false"
checkbox input "true"
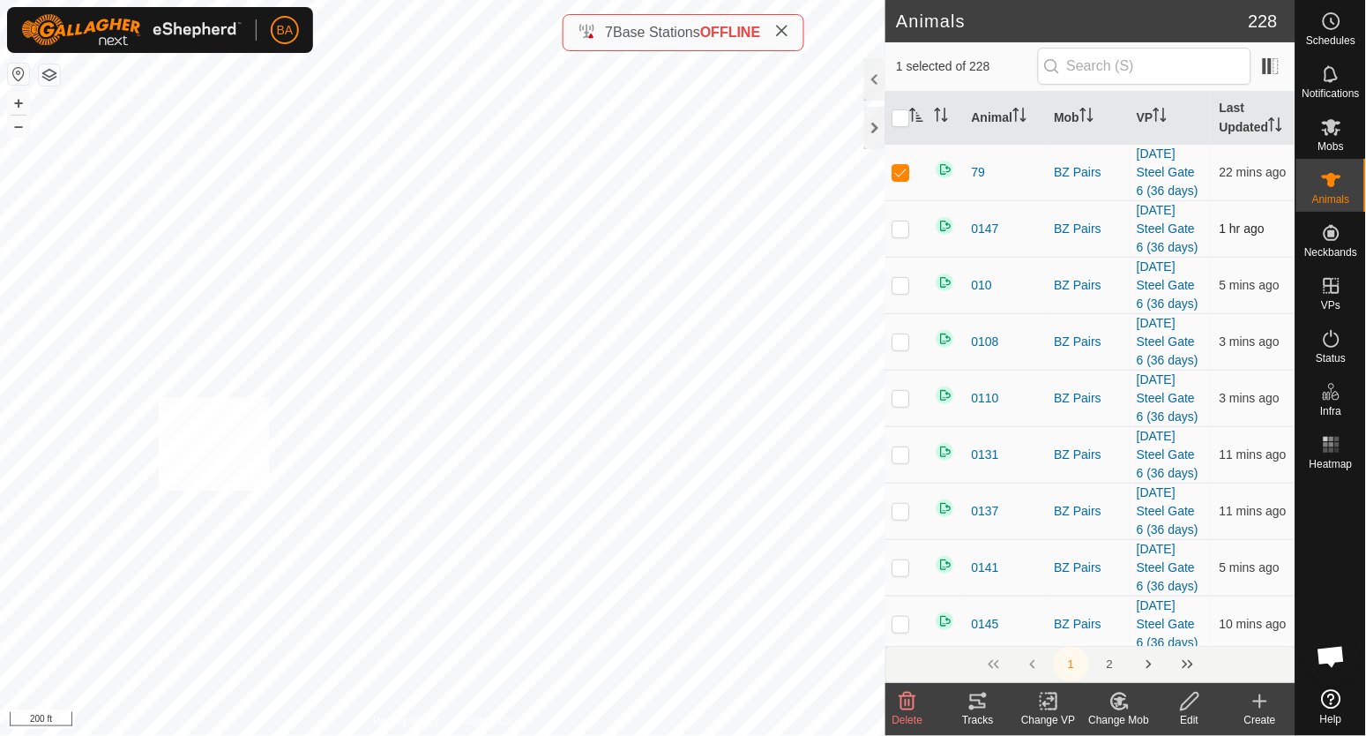
checkbox input "true"
click at [988, 713] on div "Tracks" at bounding box center [978, 720] width 71 height 16
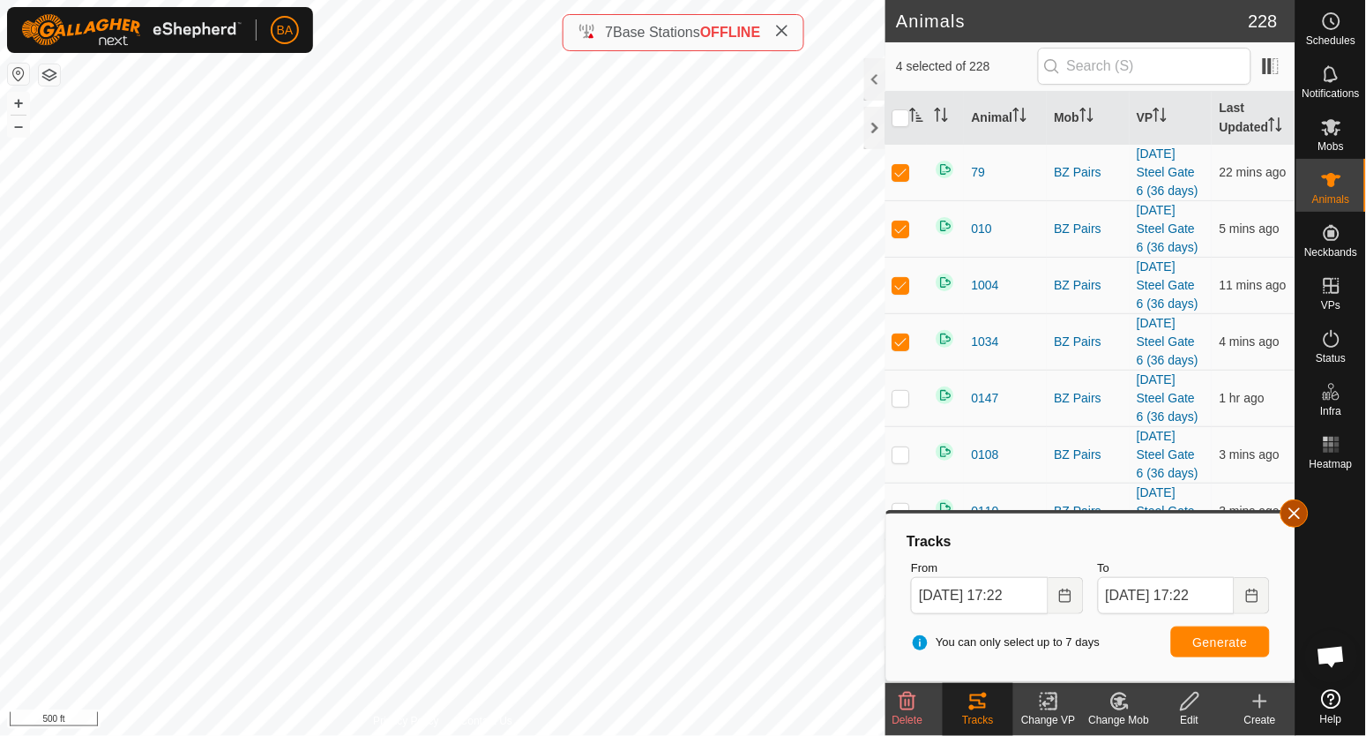
click at [1286, 515] on button "button" at bounding box center [1295, 513] width 28 height 28
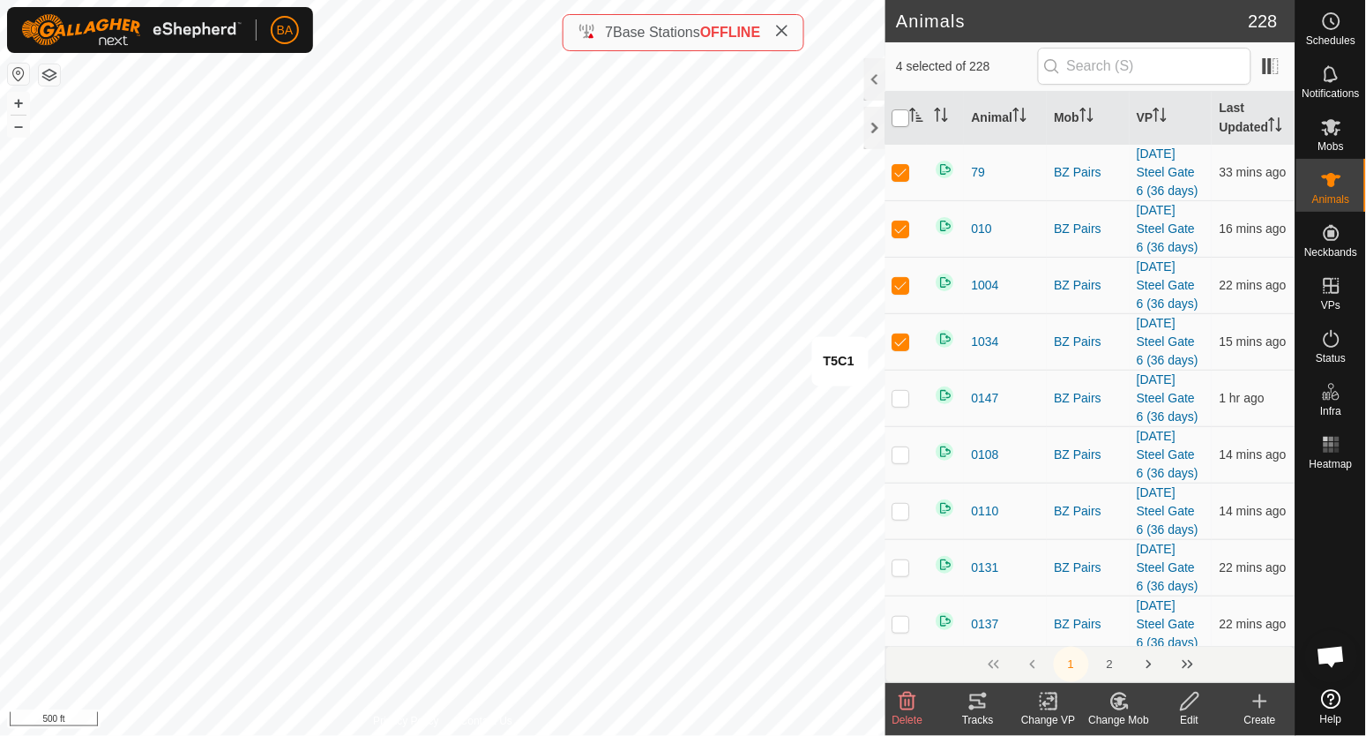
click at [899, 126] on input "checkbox" at bounding box center [902, 118] width 18 height 18
checkbox input "true"
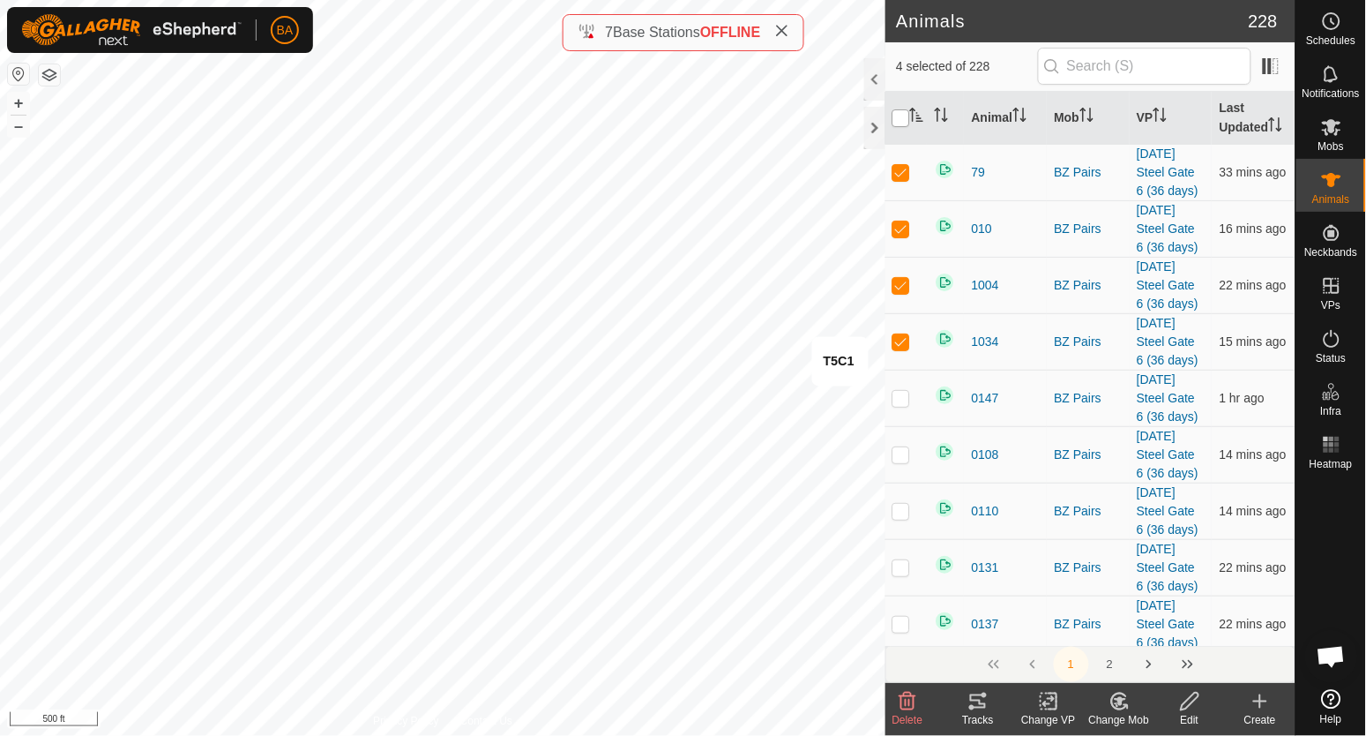
checkbox input "true"
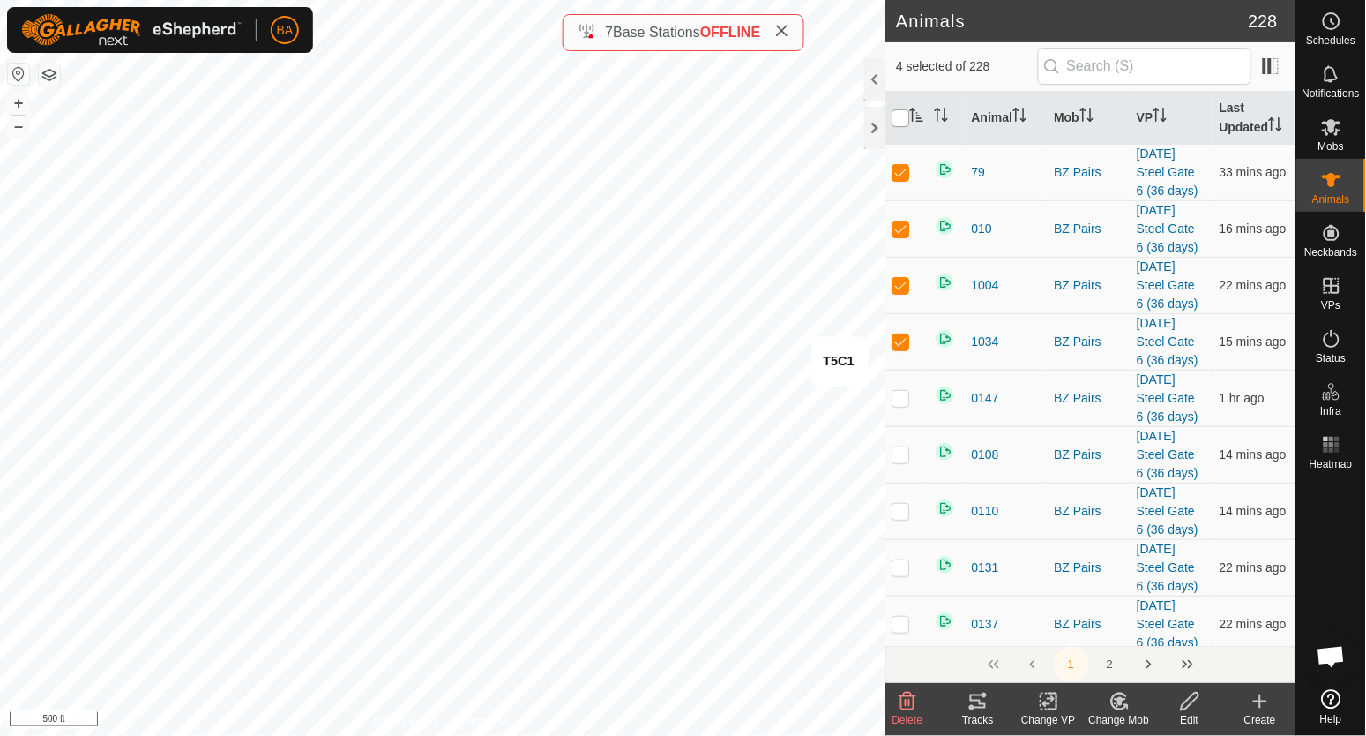
checkbox input "true"
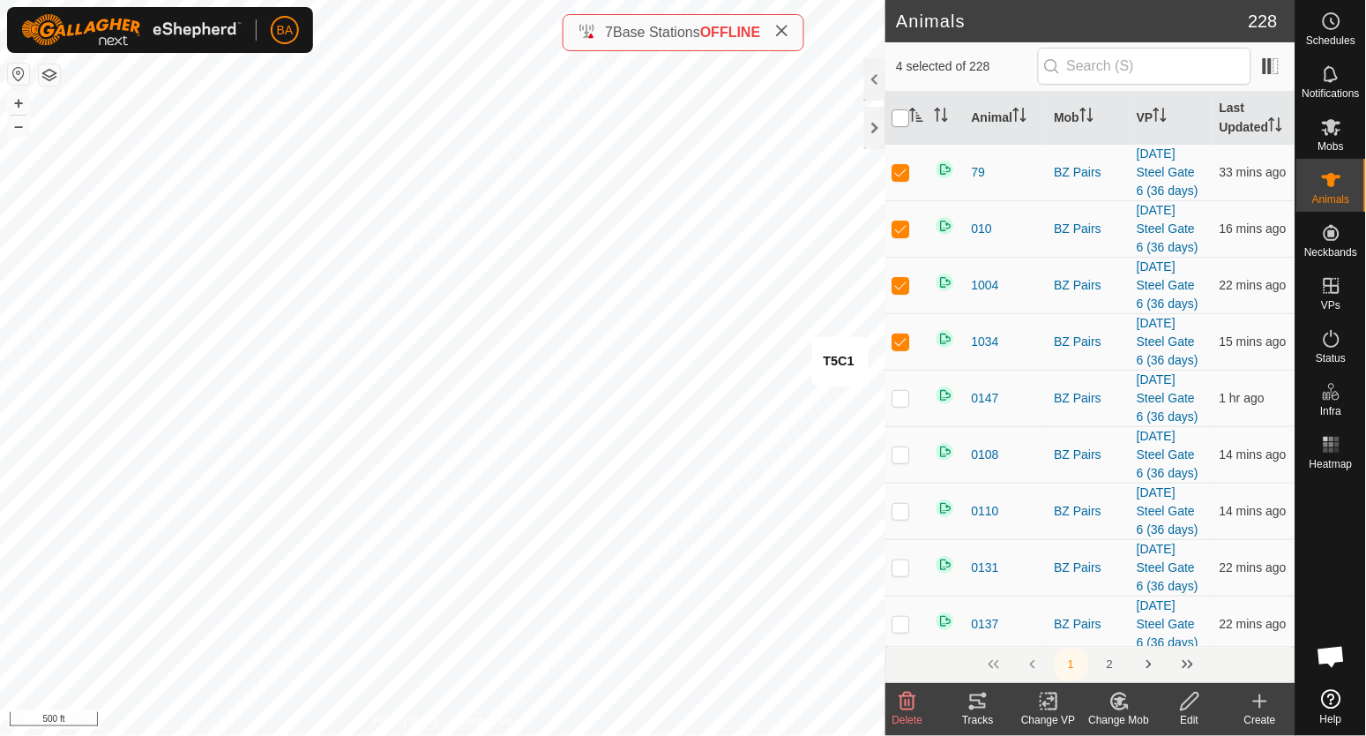
checkbox input "true"
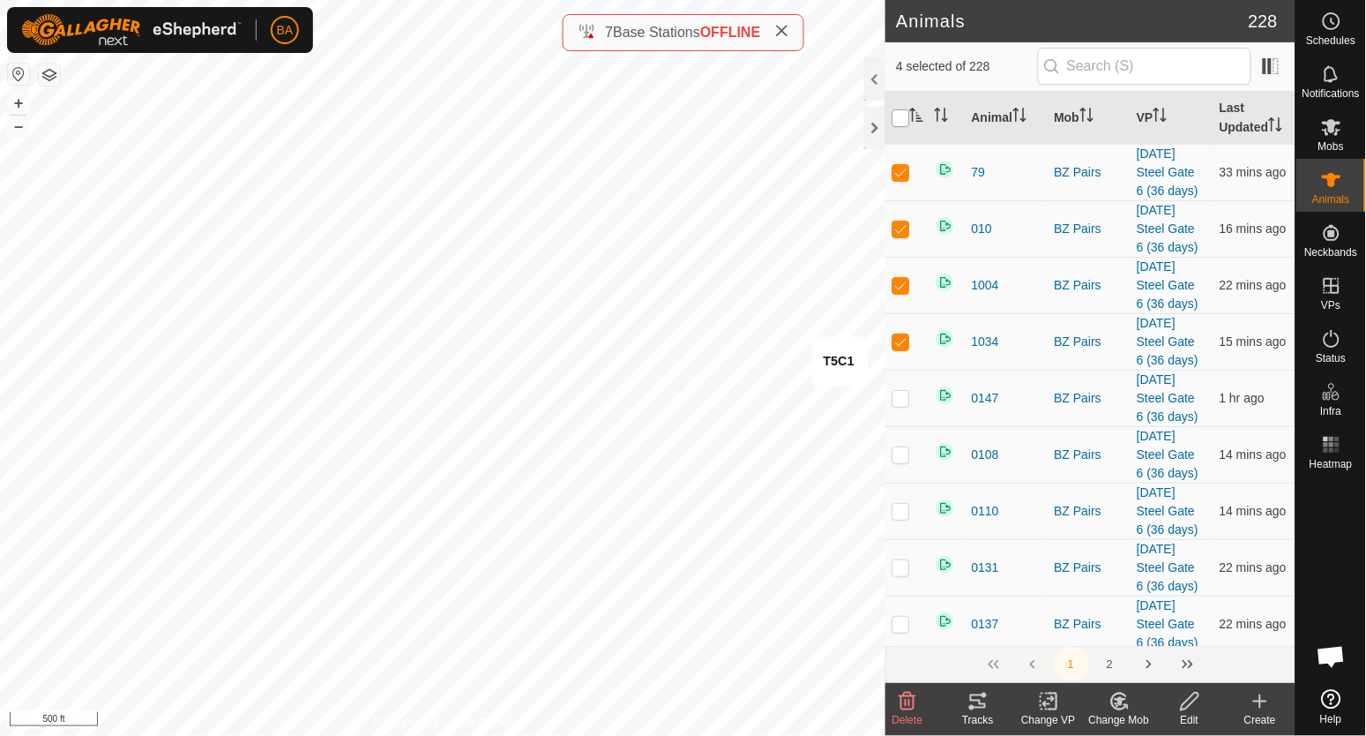
checkbox input "true"
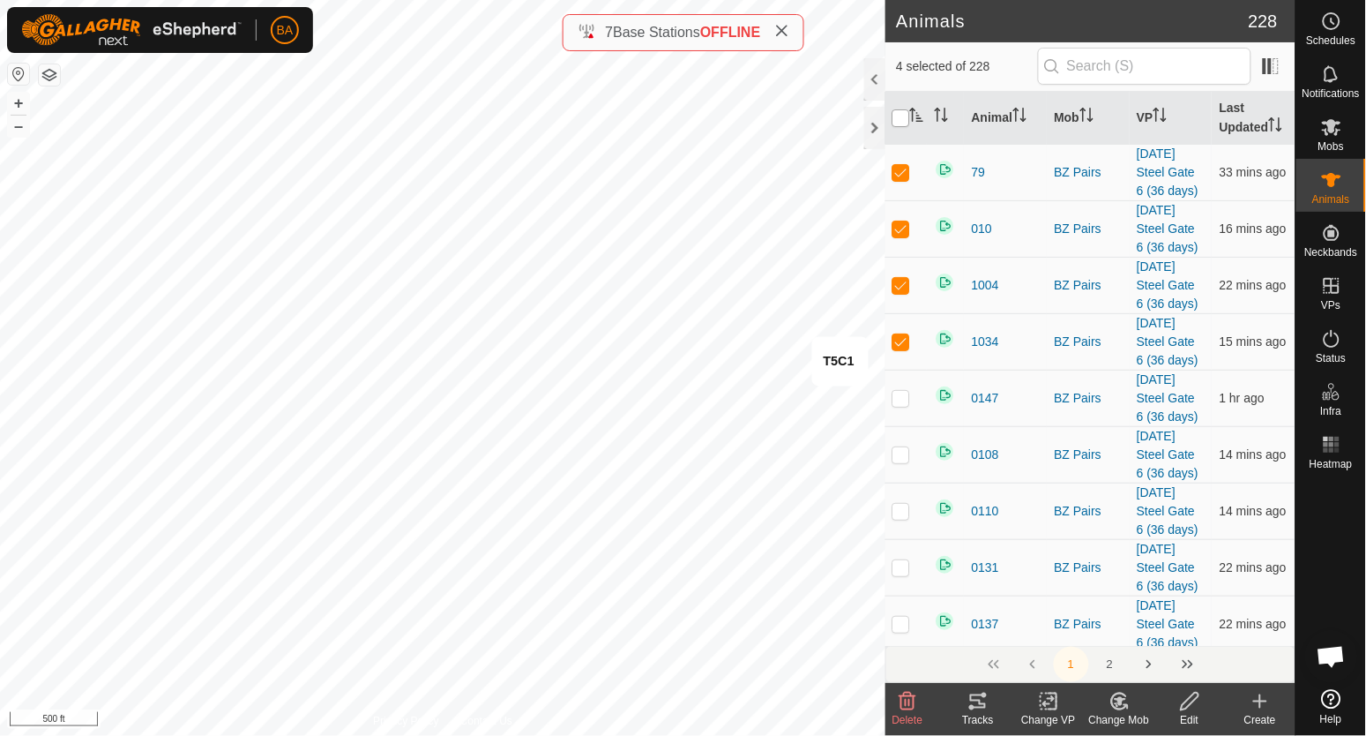
checkbox input "true"
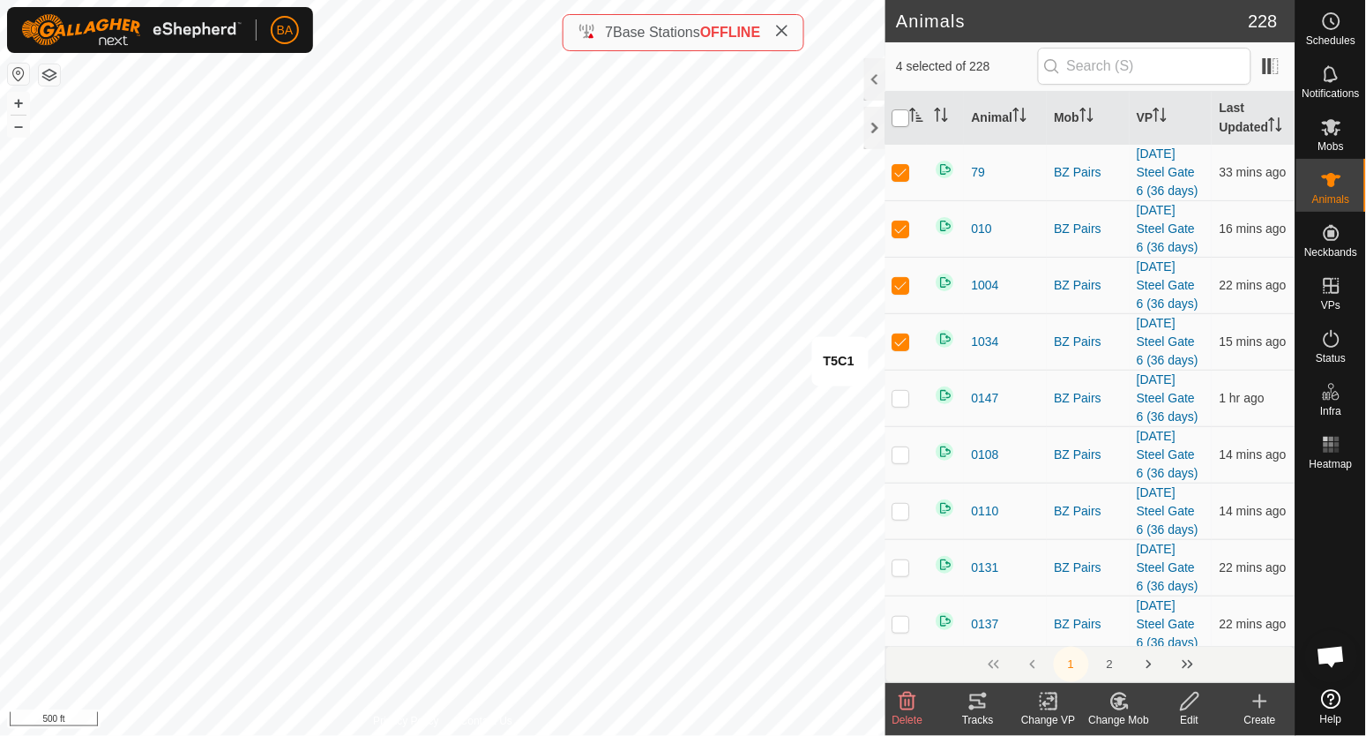
checkbox input "true"
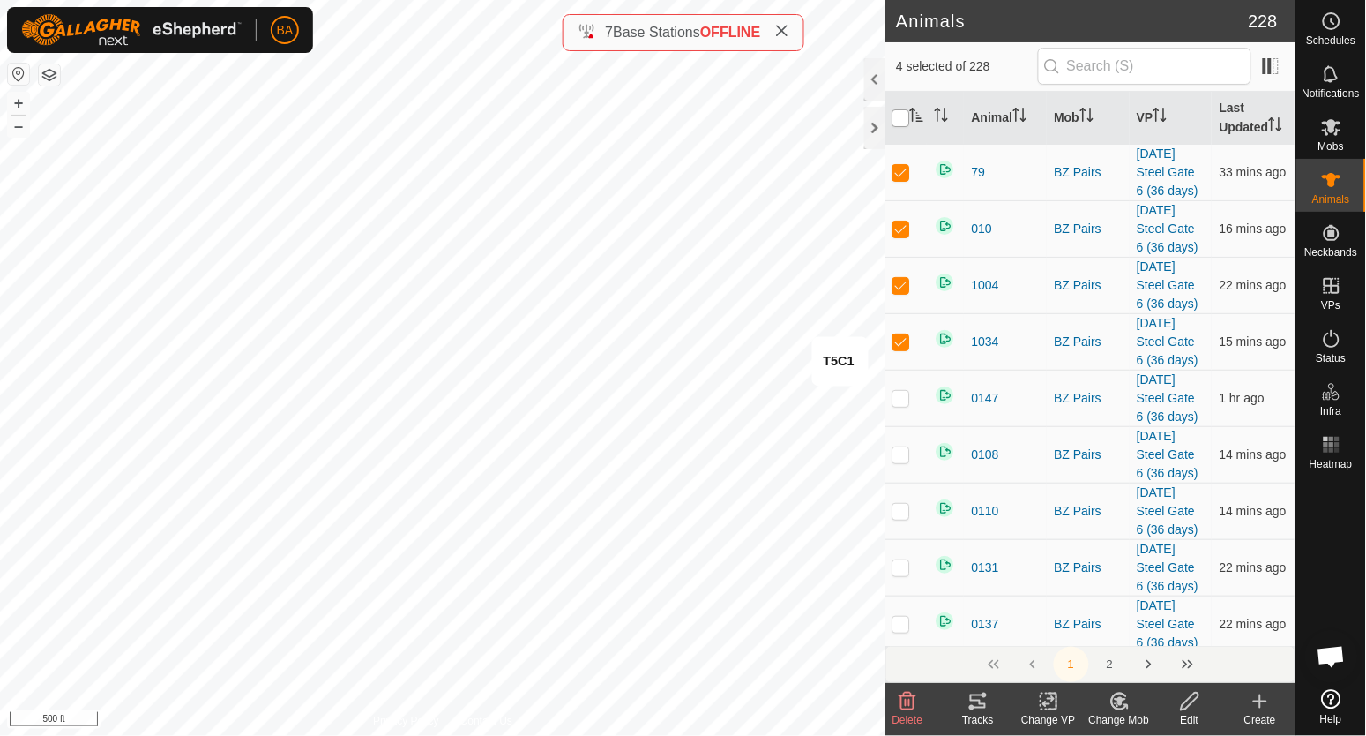
checkbox input "true"
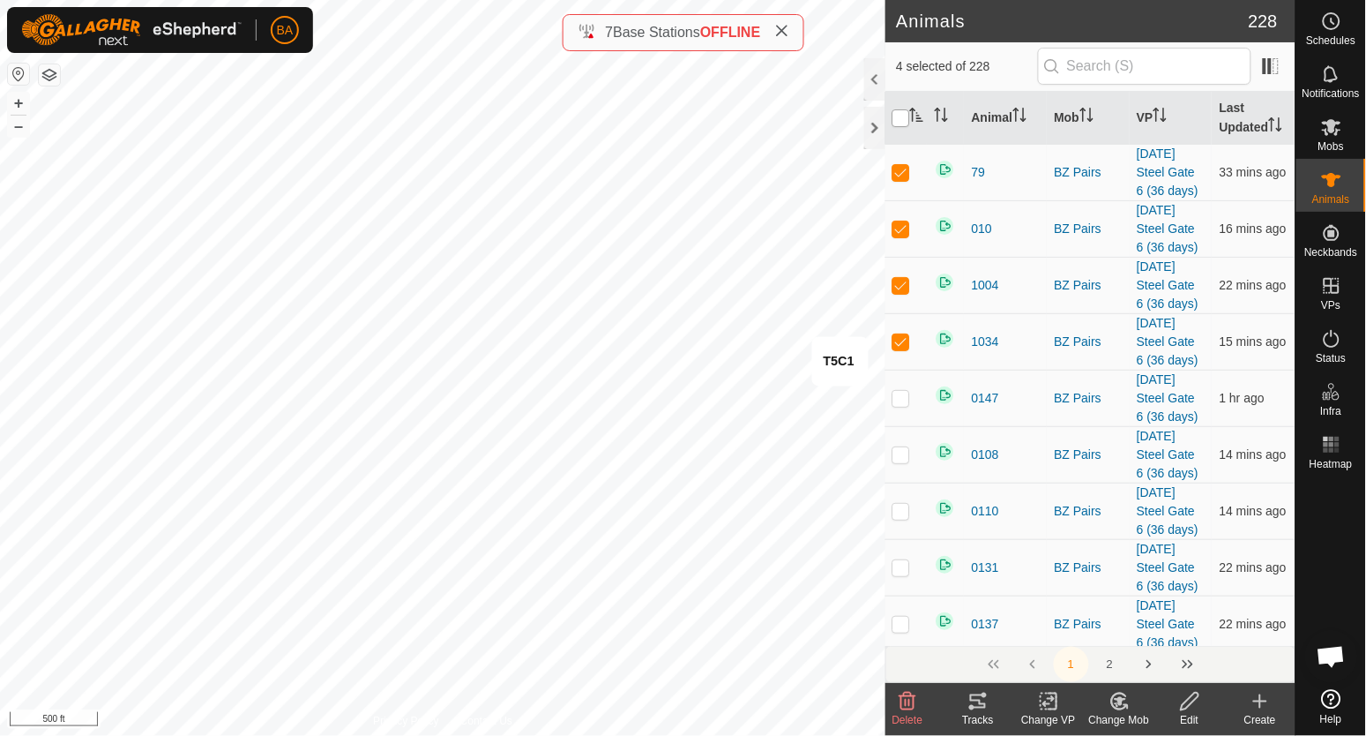
checkbox input "true"
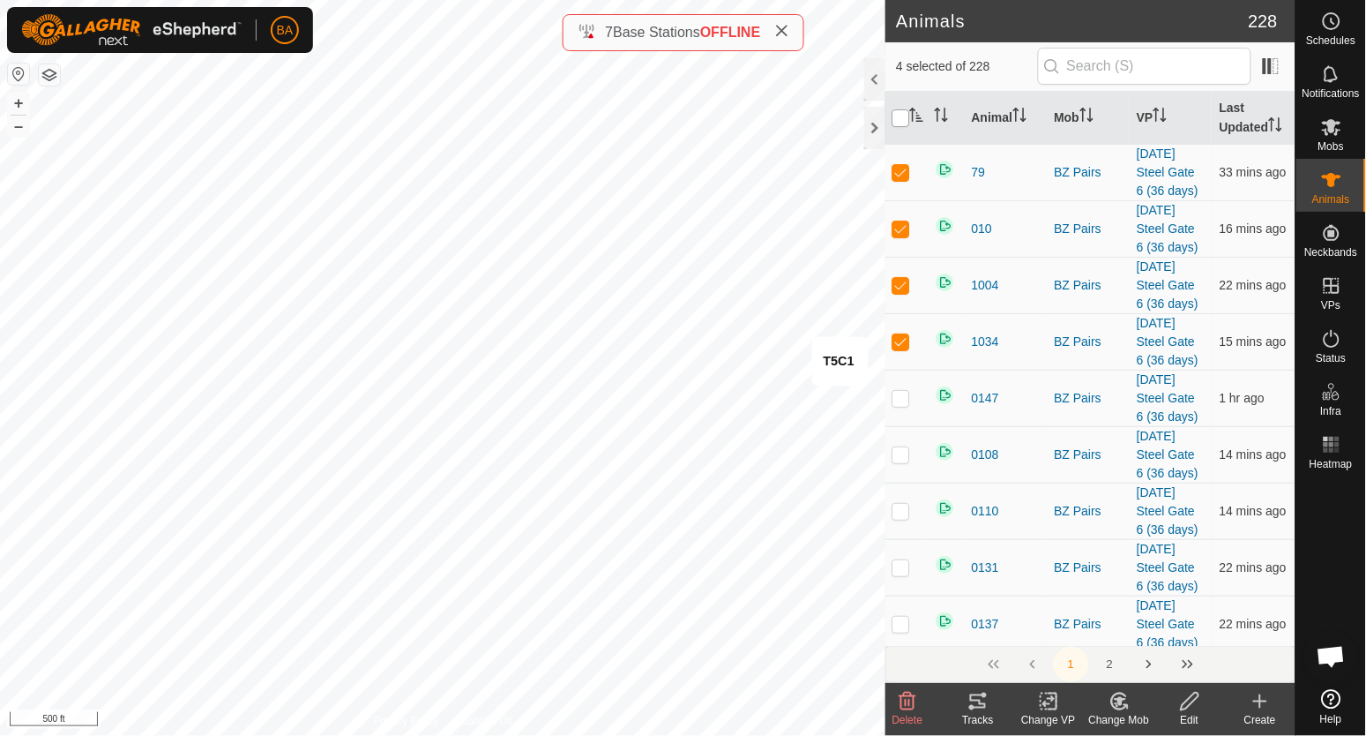
checkbox input "true"
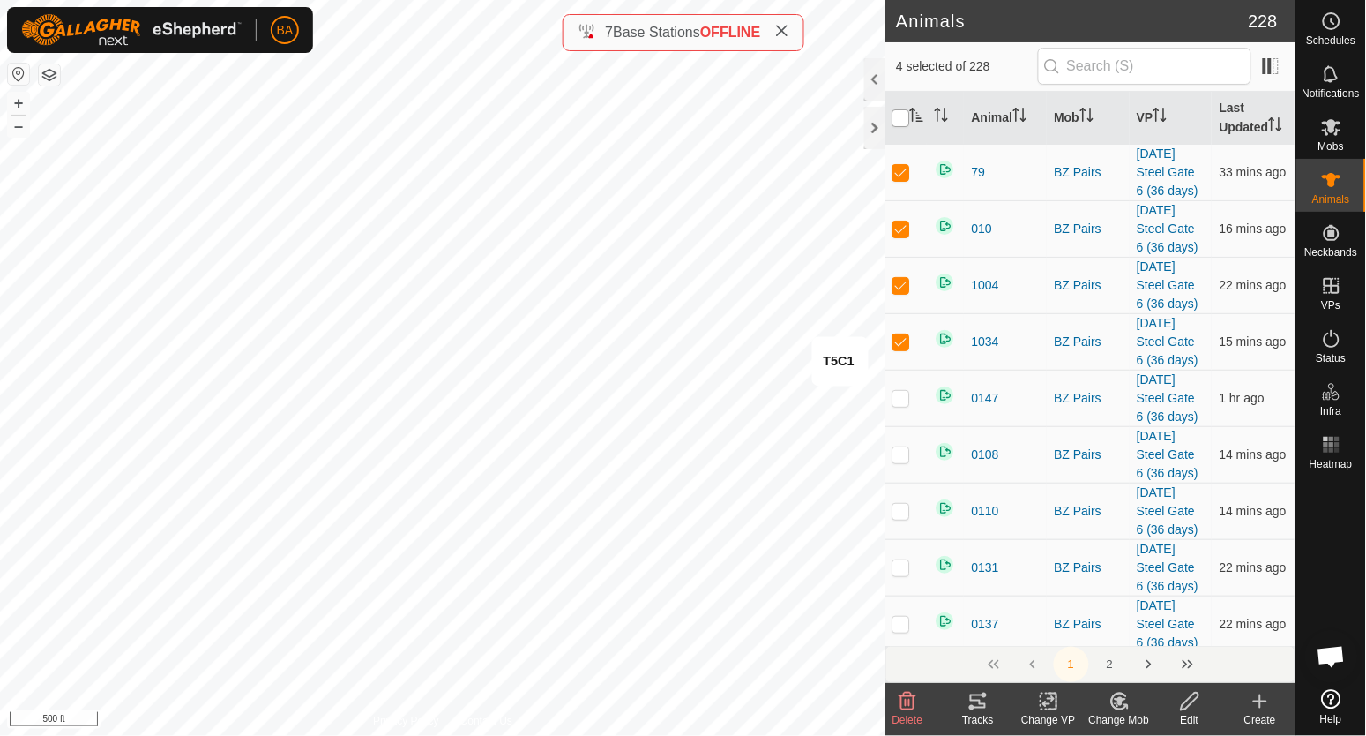
checkbox input "true"
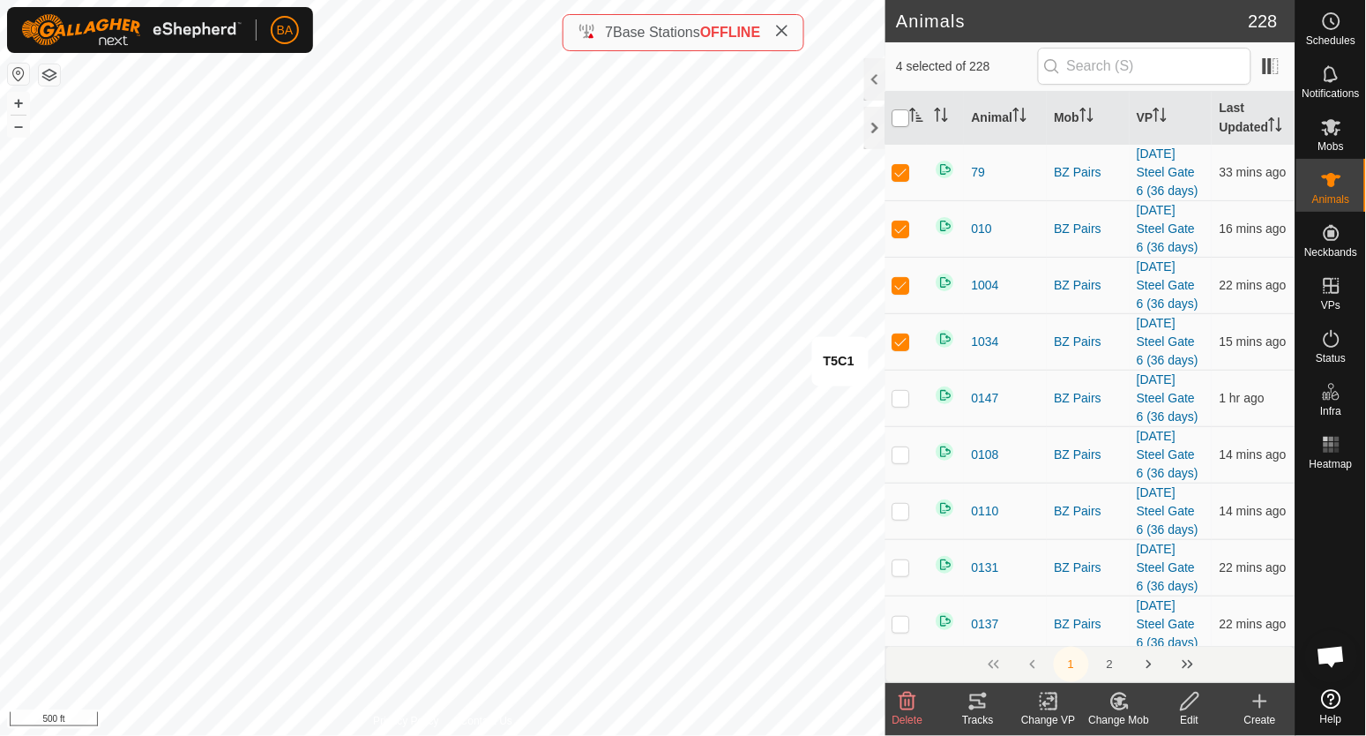
checkbox input "true"
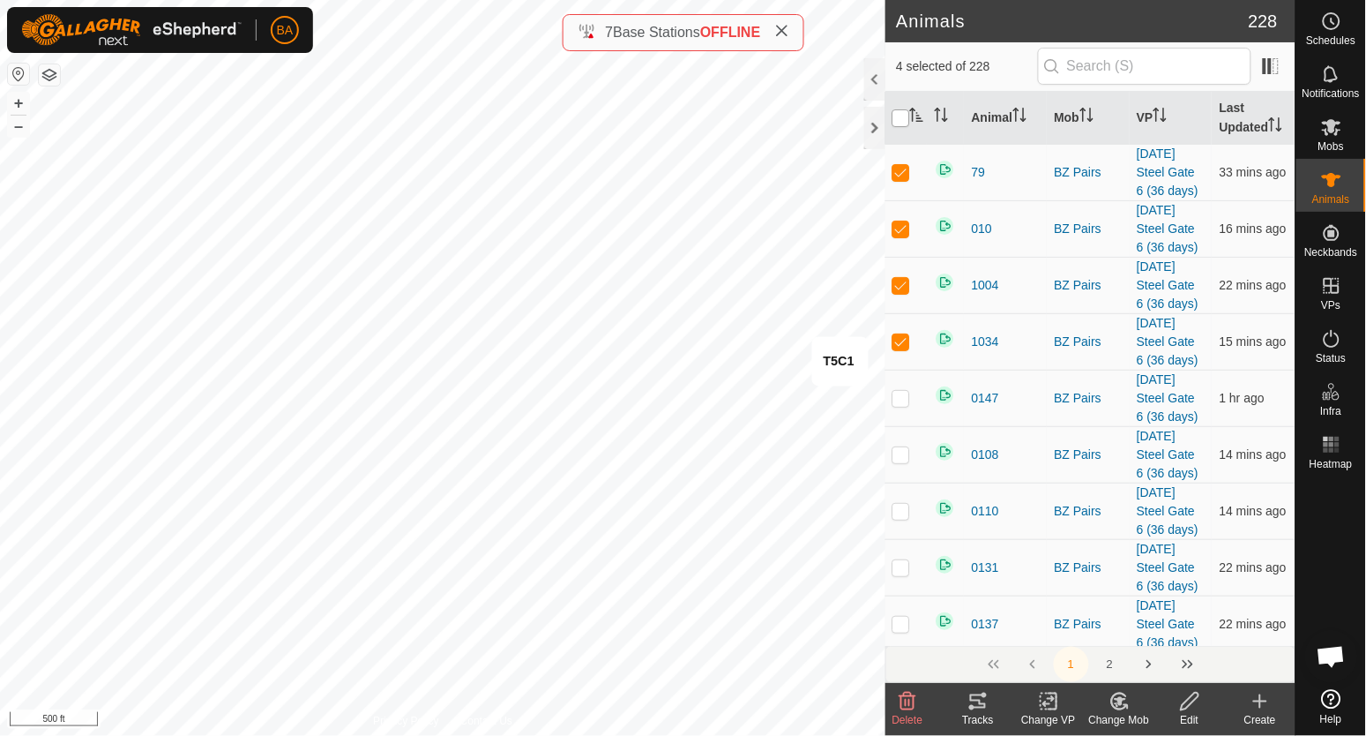
checkbox input "true"
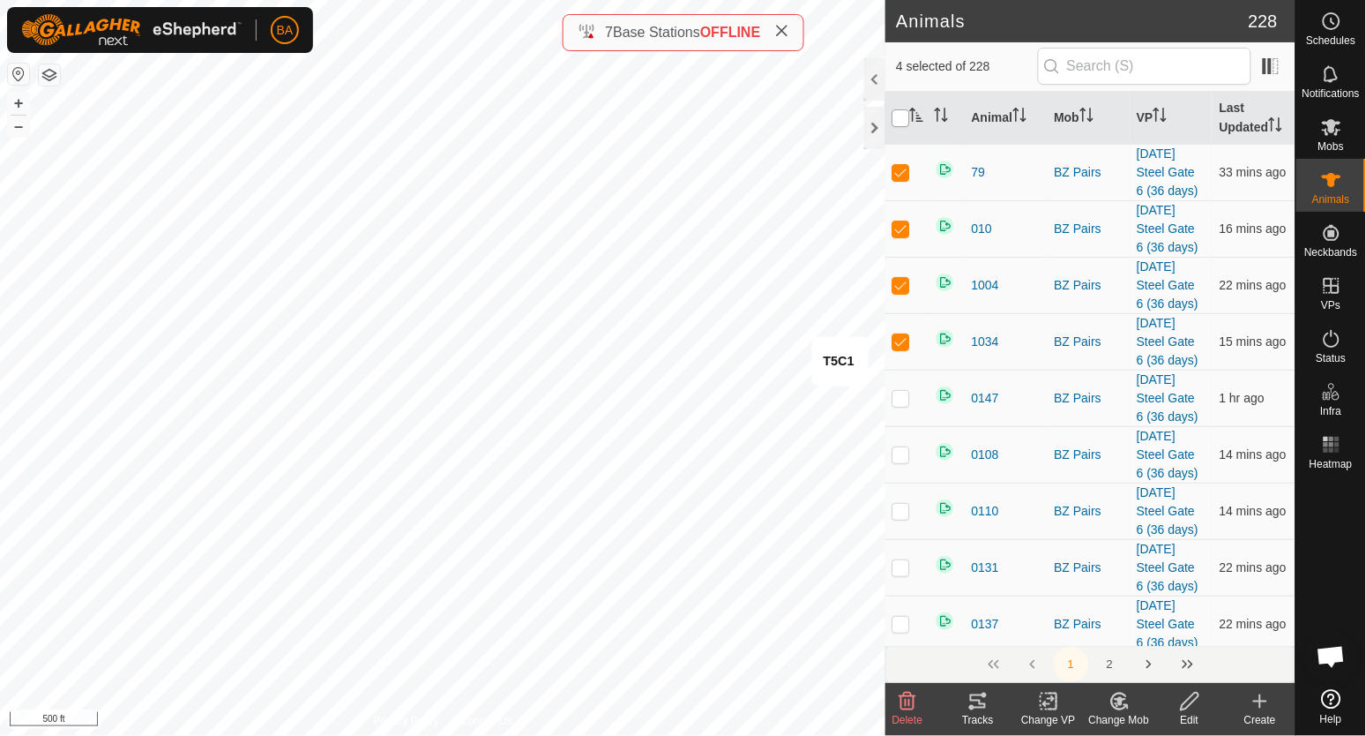
checkbox input "true"
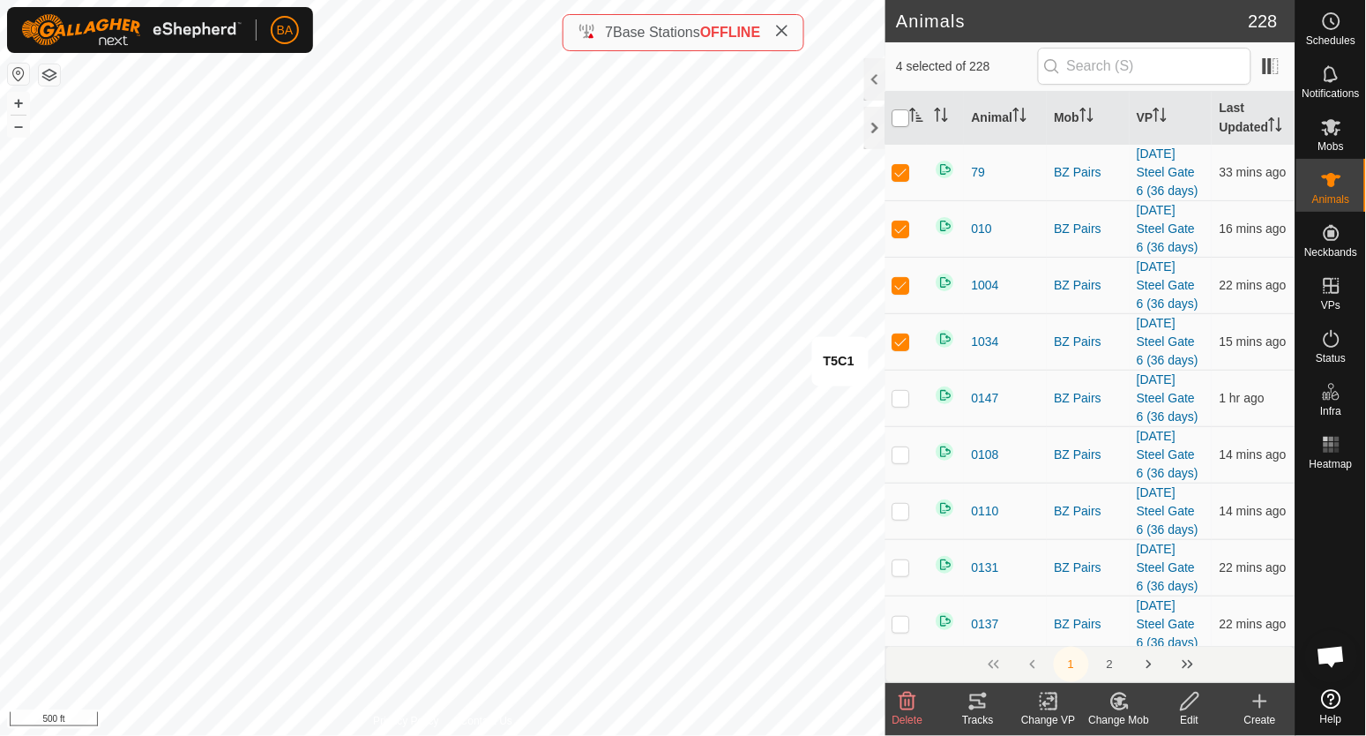
checkbox input "true"
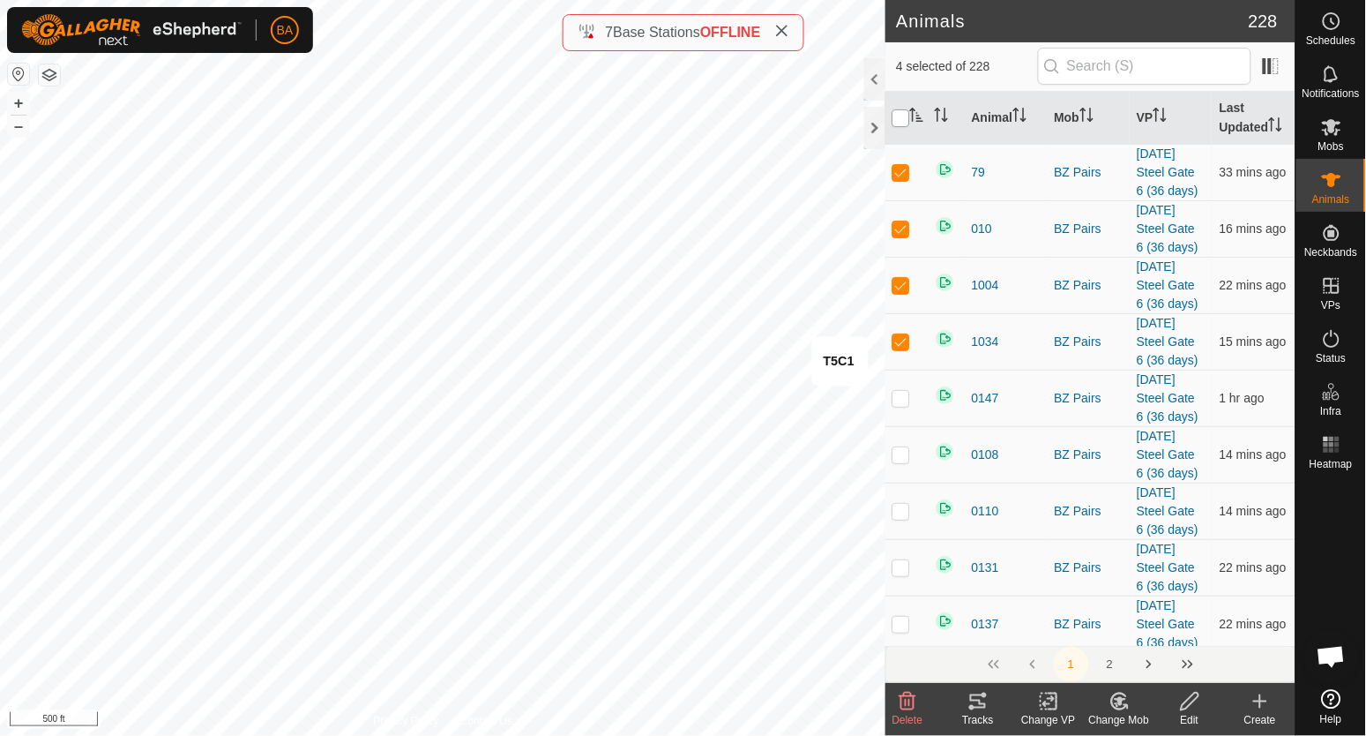
checkbox input "true"
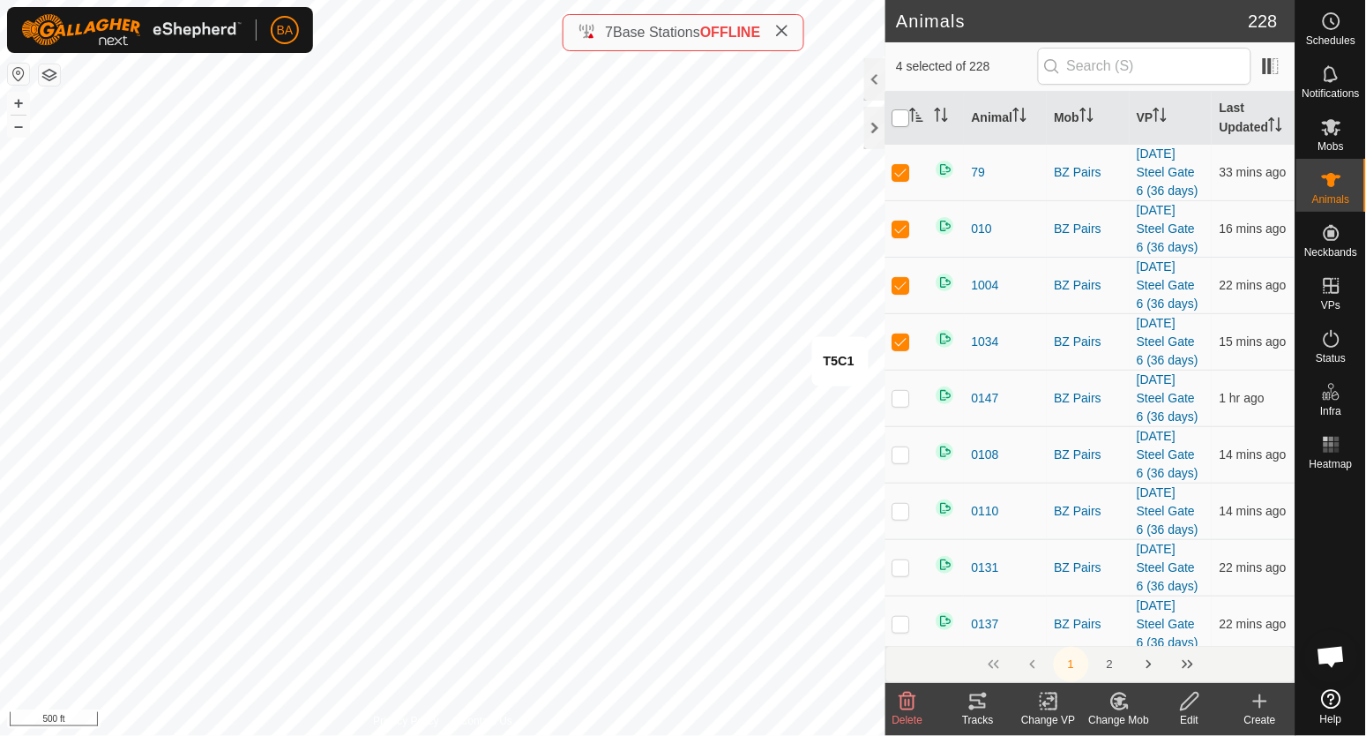
checkbox input "true"
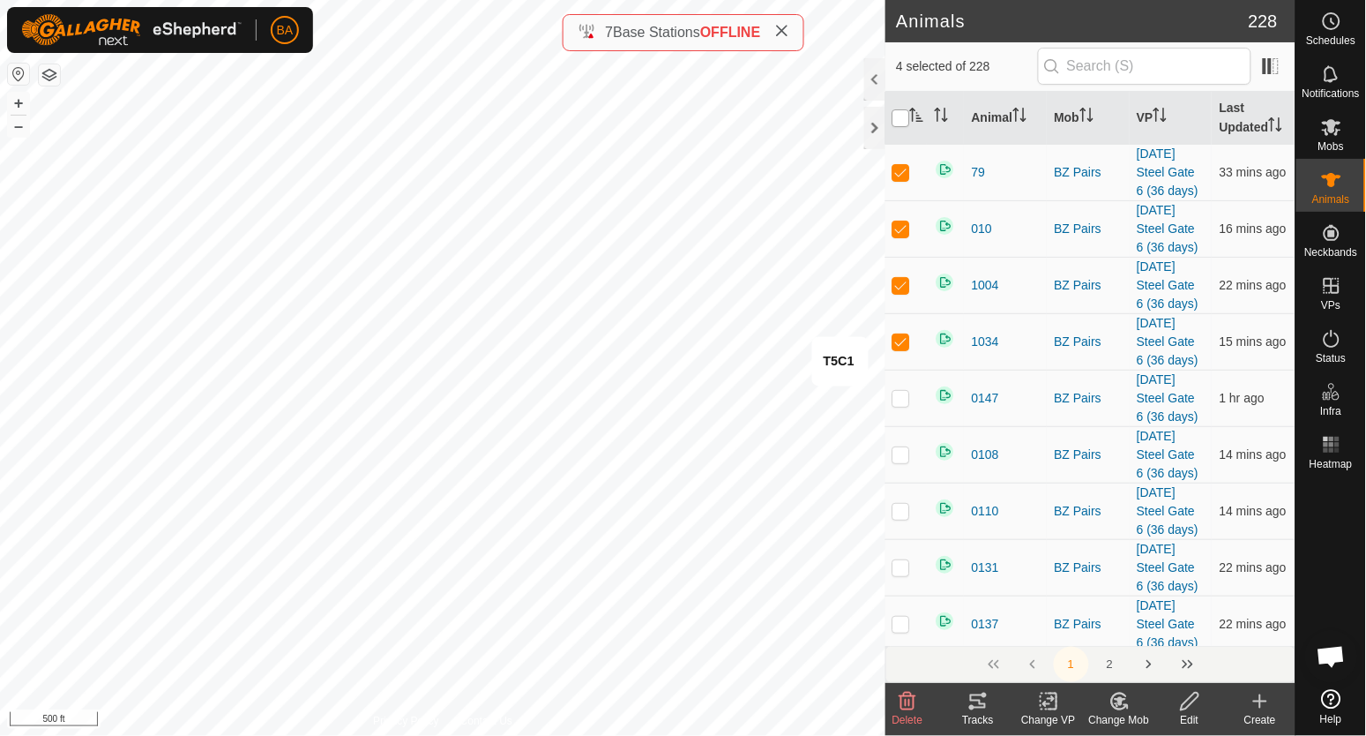
checkbox input "true"
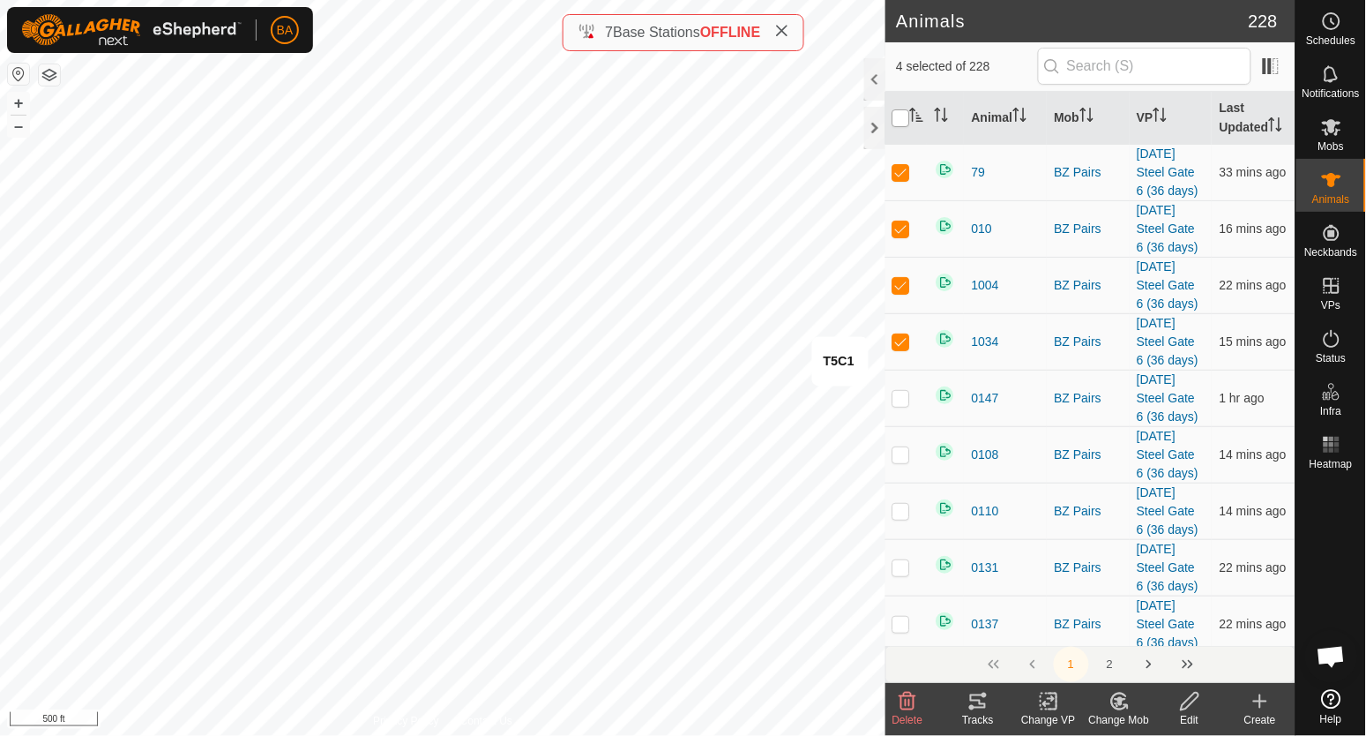
checkbox input "true"
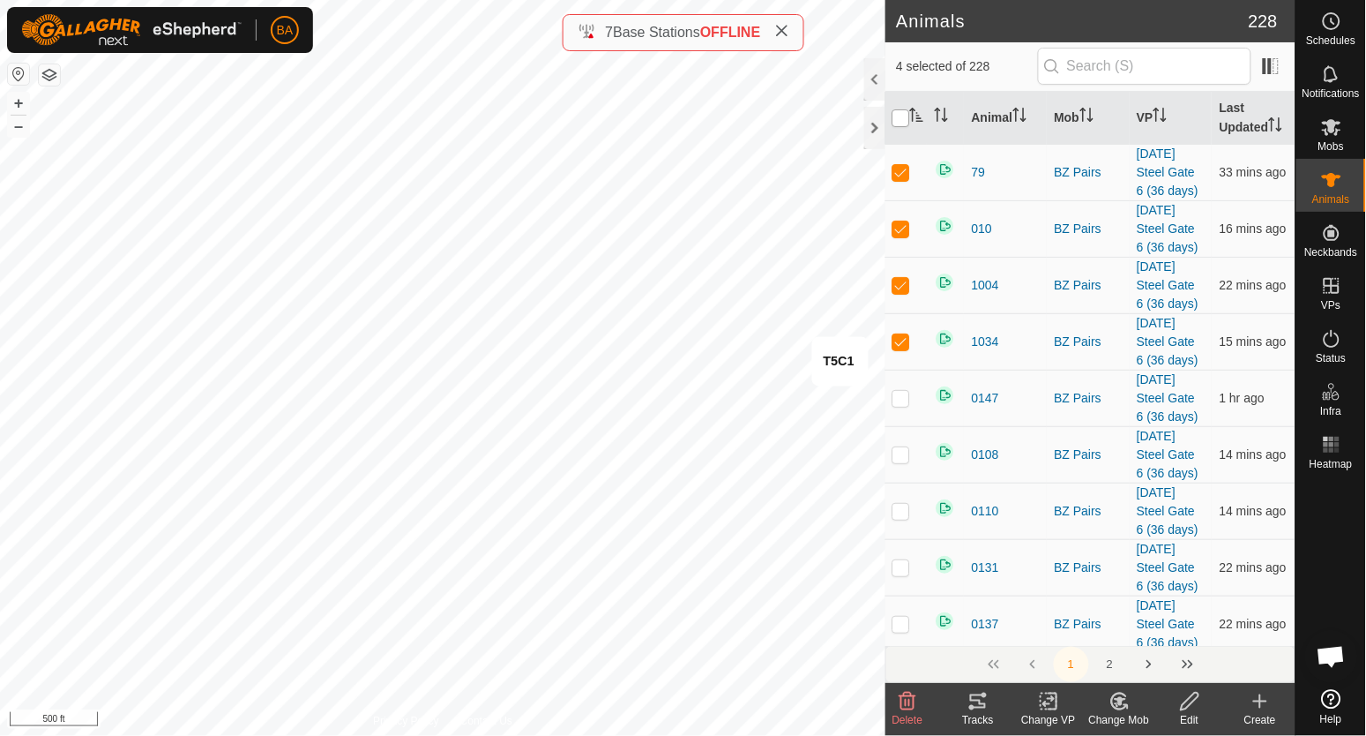
checkbox input "true"
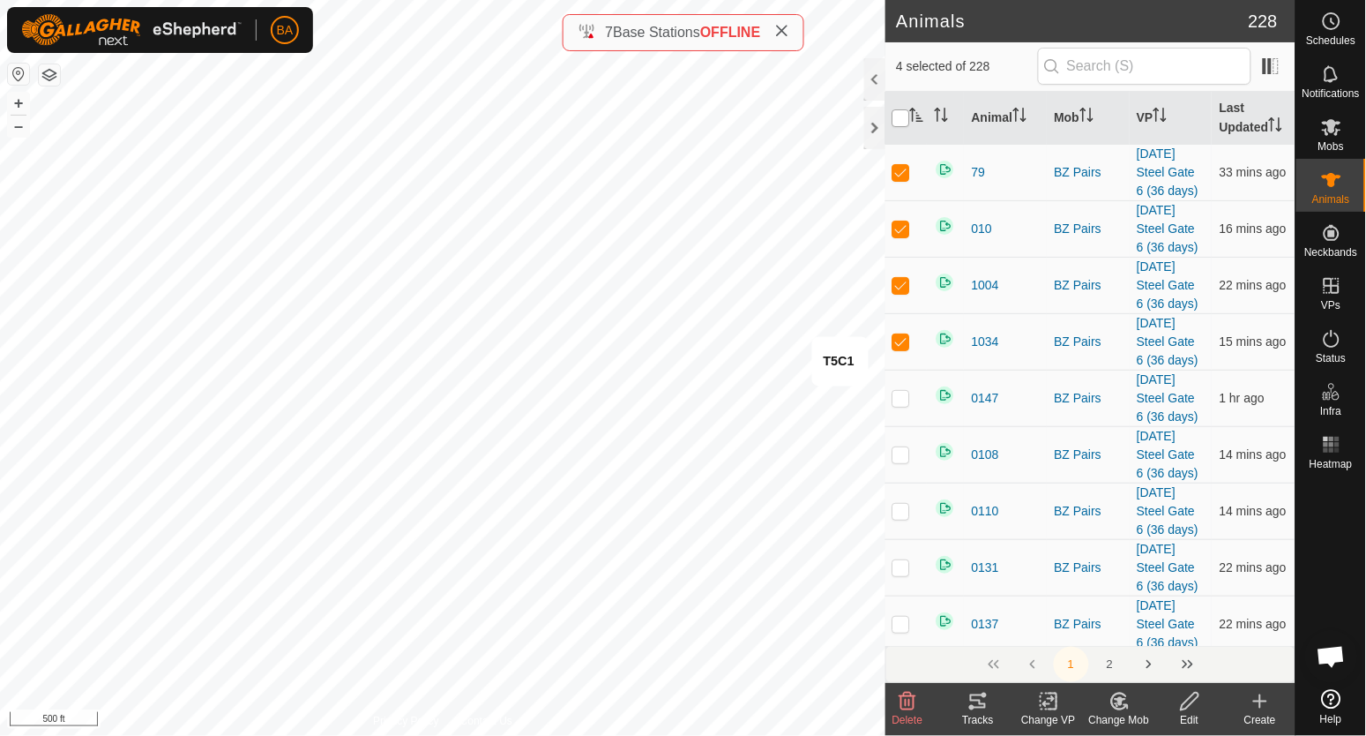
checkbox input "true"
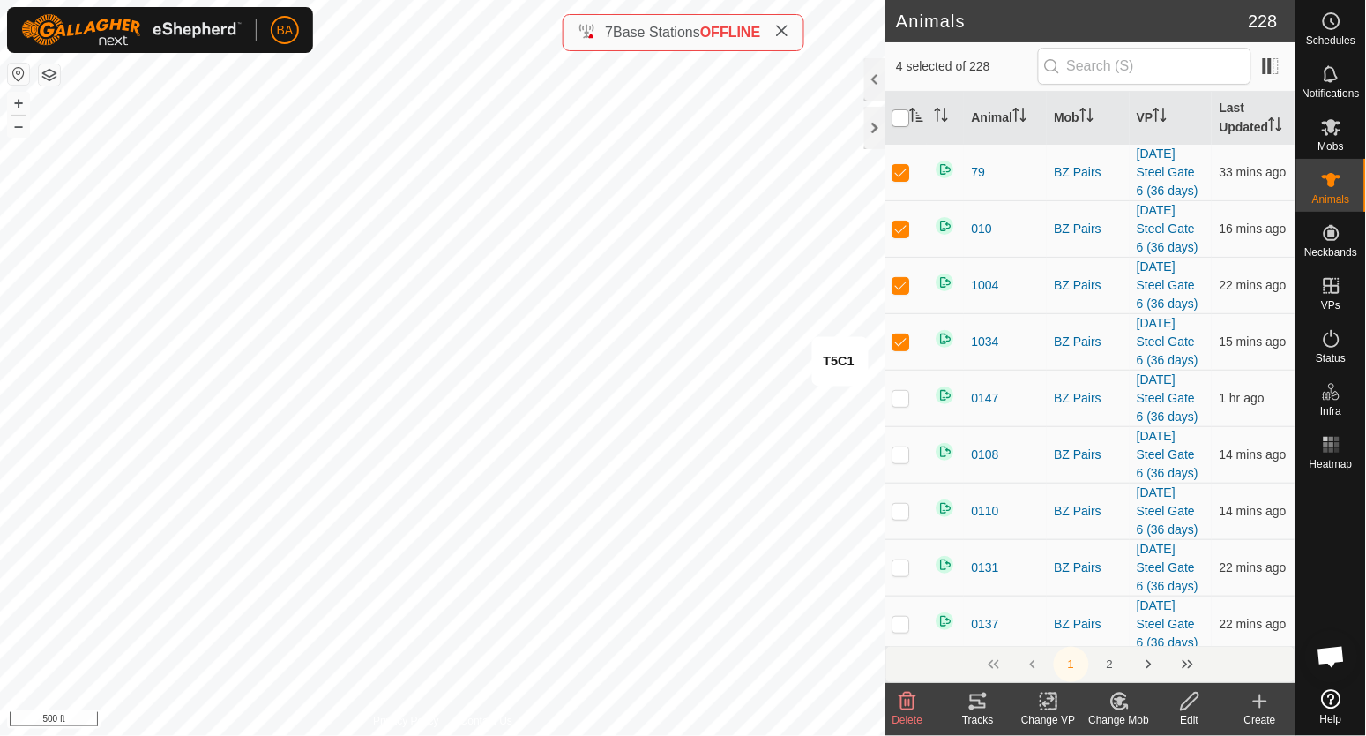
checkbox input "true"
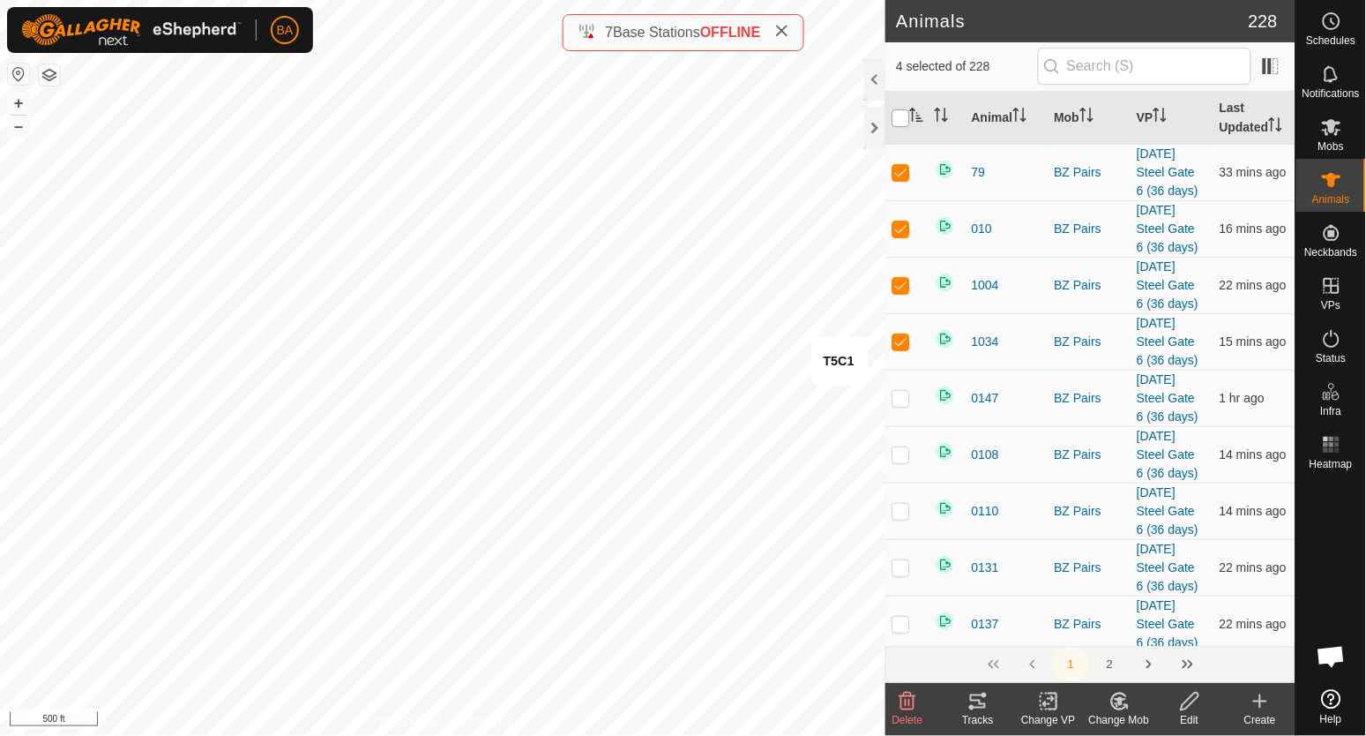
checkbox input "true"
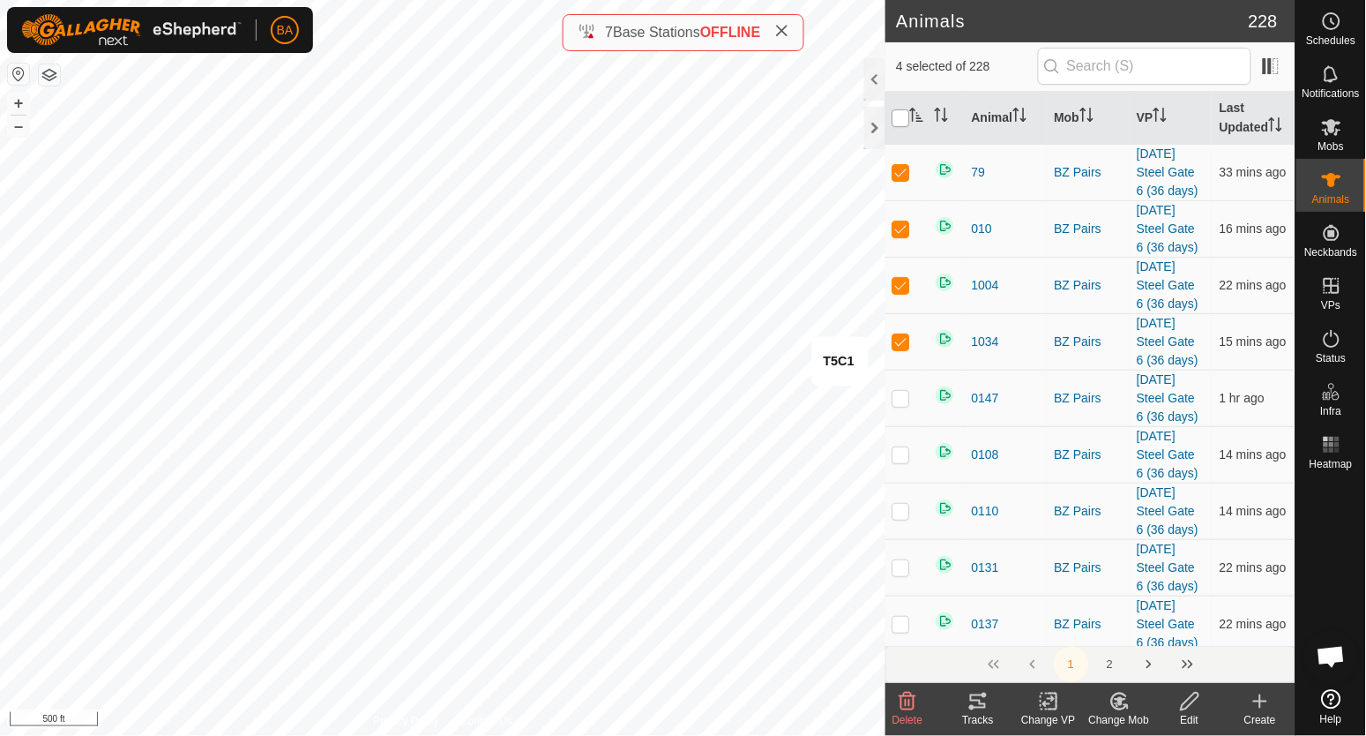
checkbox input "true"
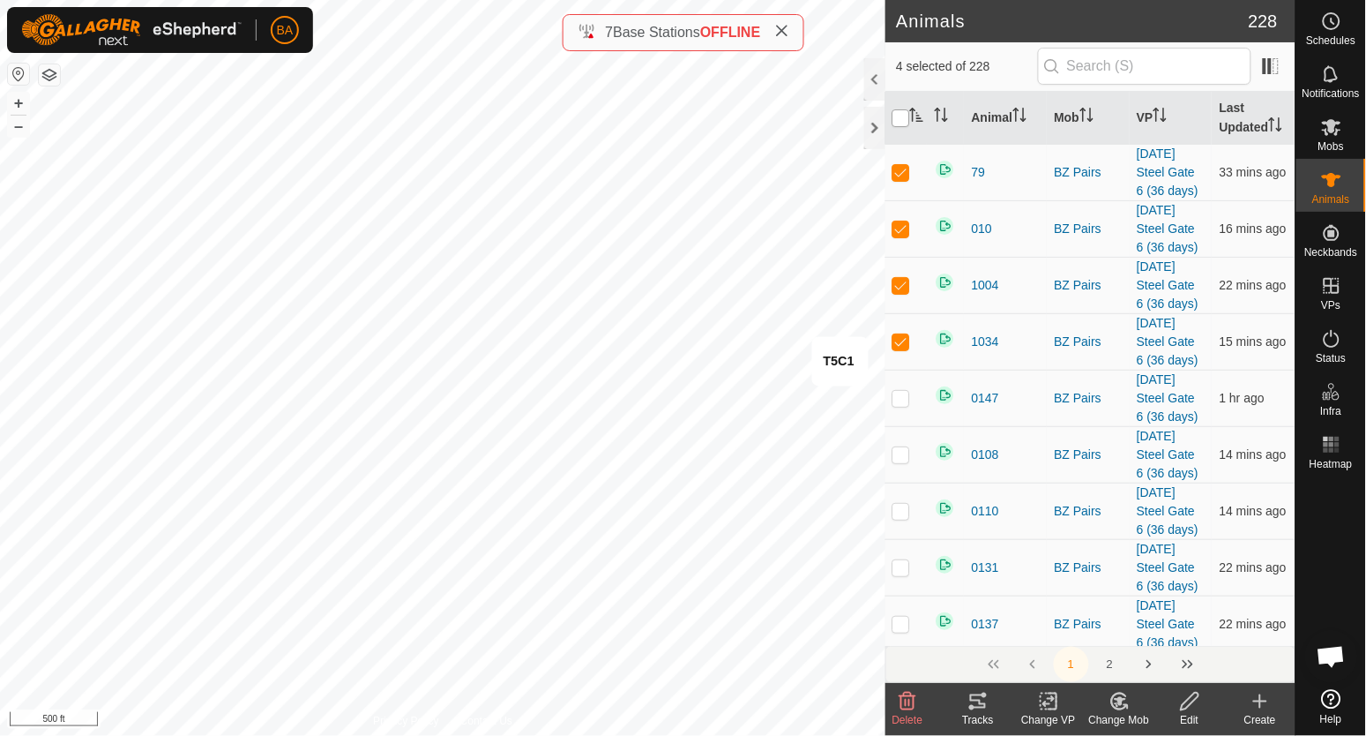
checkbox input "true"
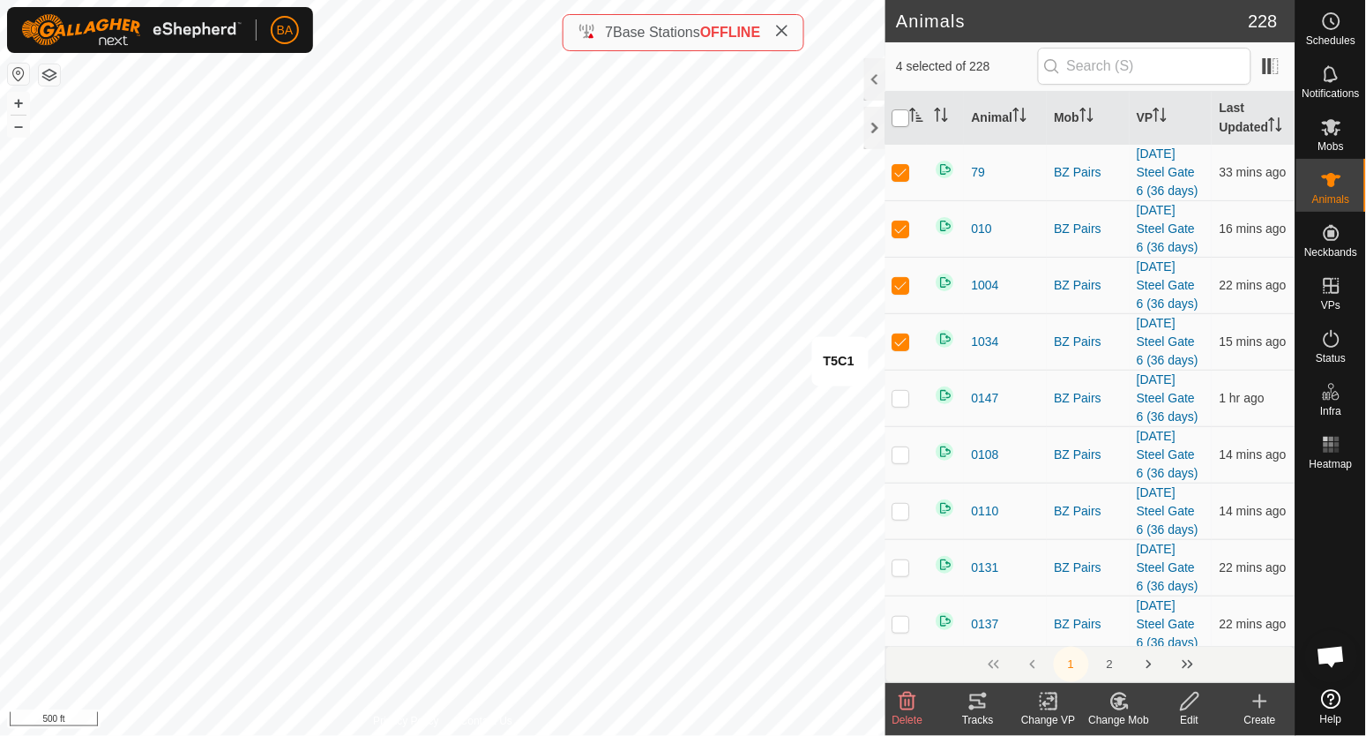
checkbox input "true"
click at [901, 127] on input "checkbox" at bounding box center [902, 118] width 18 height 18
